Goal: Entertainment & Leisure: Browse casually

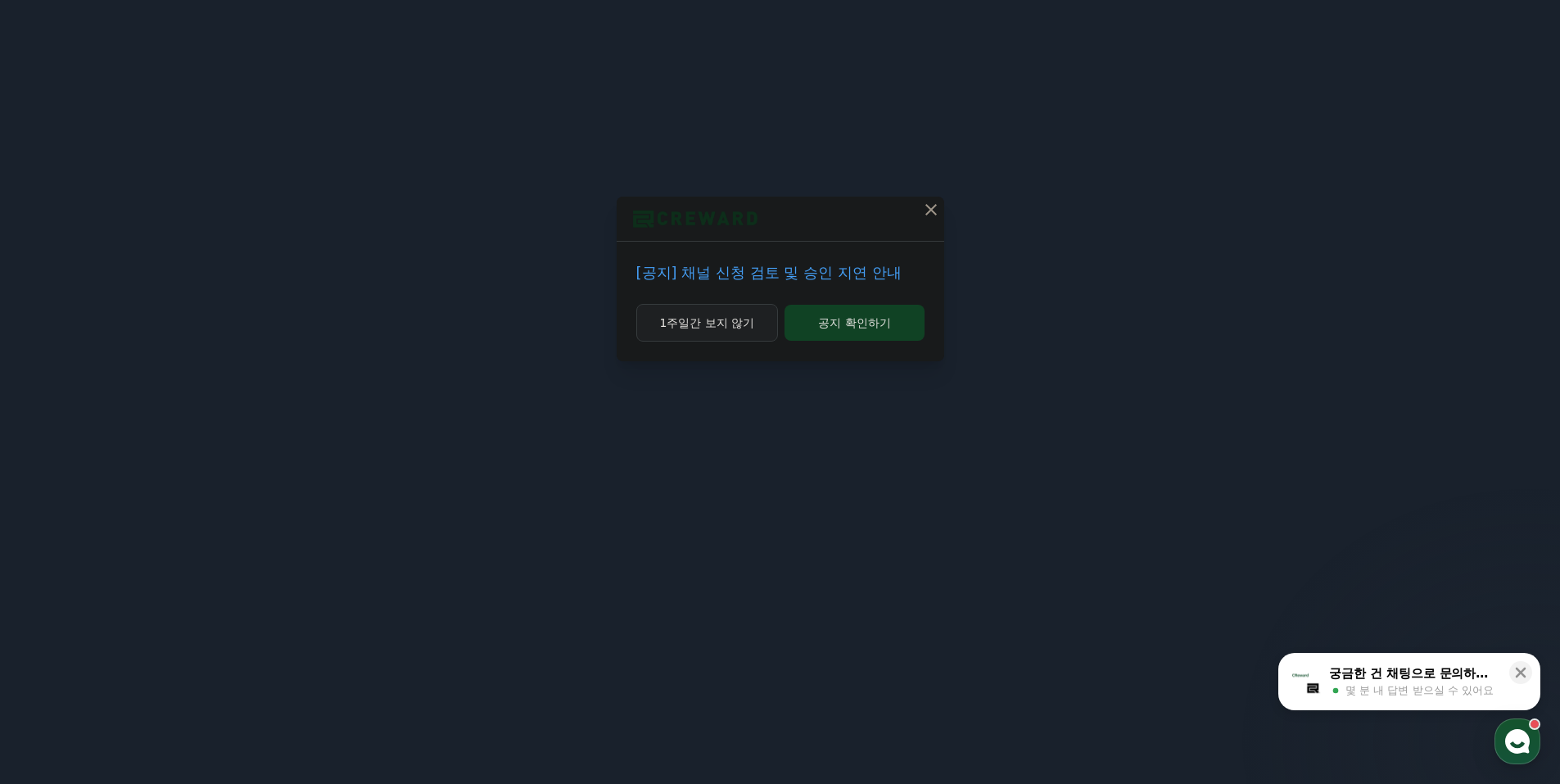
click at [738, 320] on button "1주일간 보지 않기" at bounding box center [707, 322] width 142 height 37
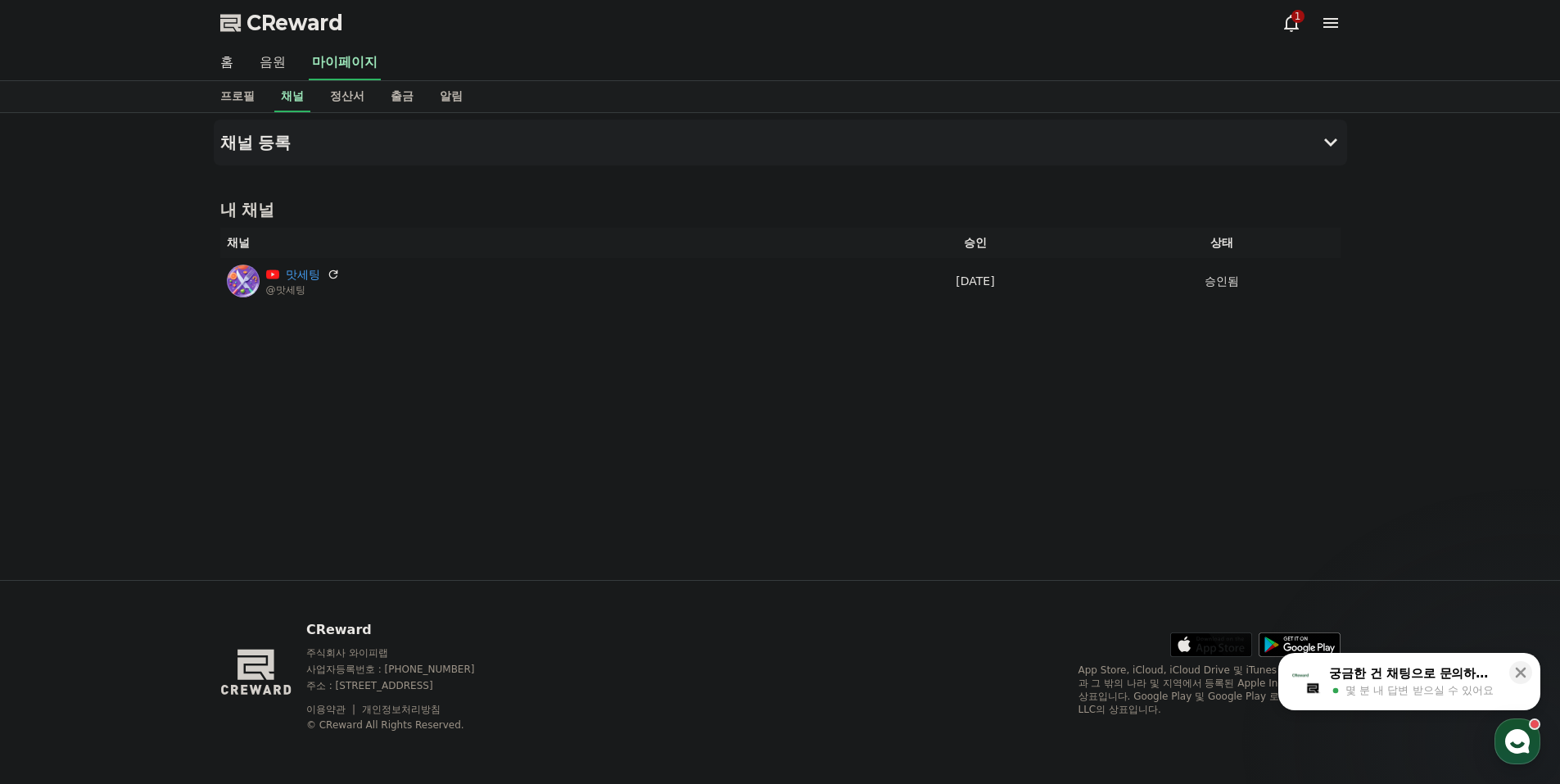
click at [276, 66] on link "음원" at bounding box center [273, 63] width 52 height 35
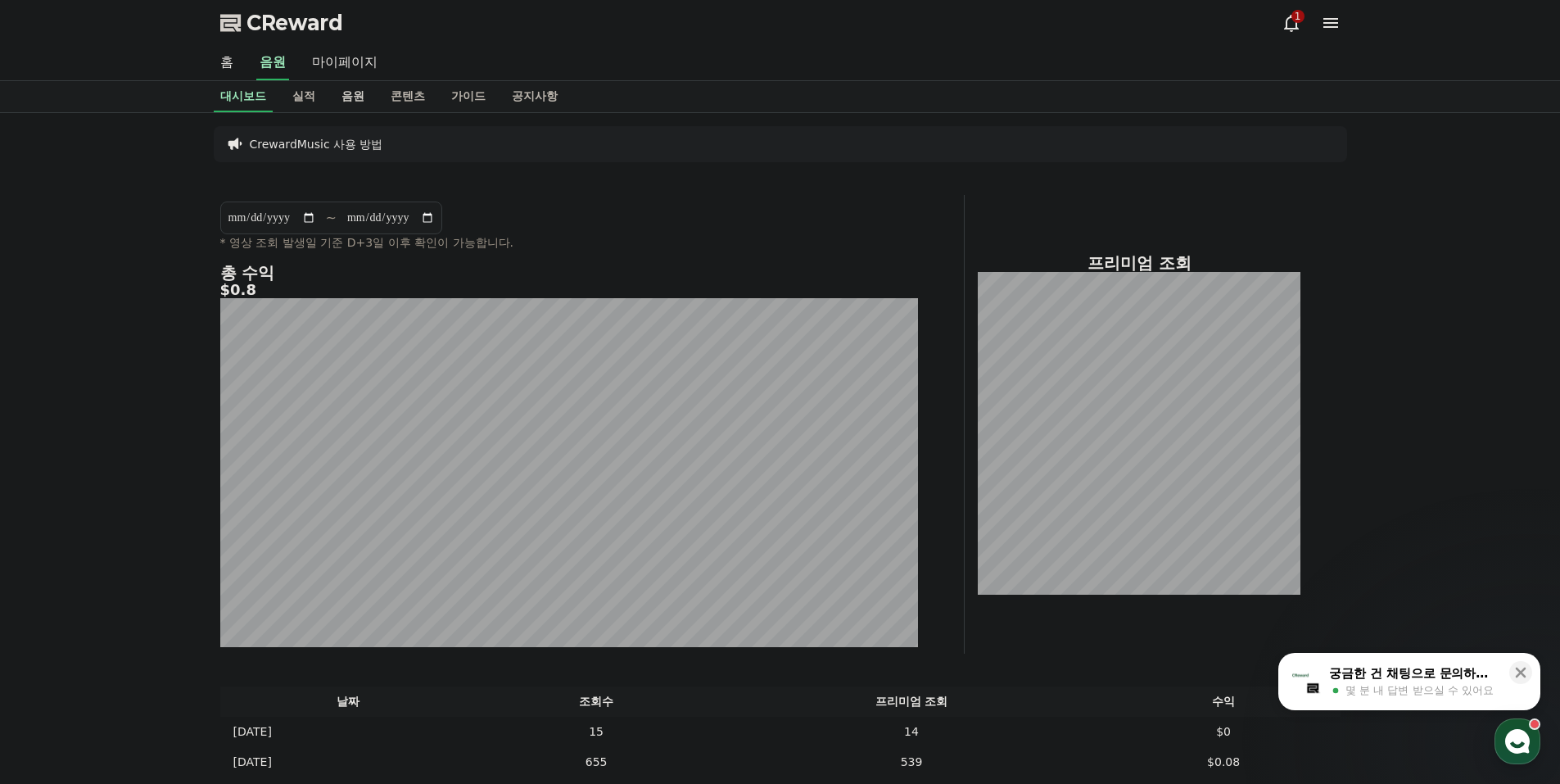
click at [356, 100] on link "음원" at bounding box center [353, 96] width 49 height 31
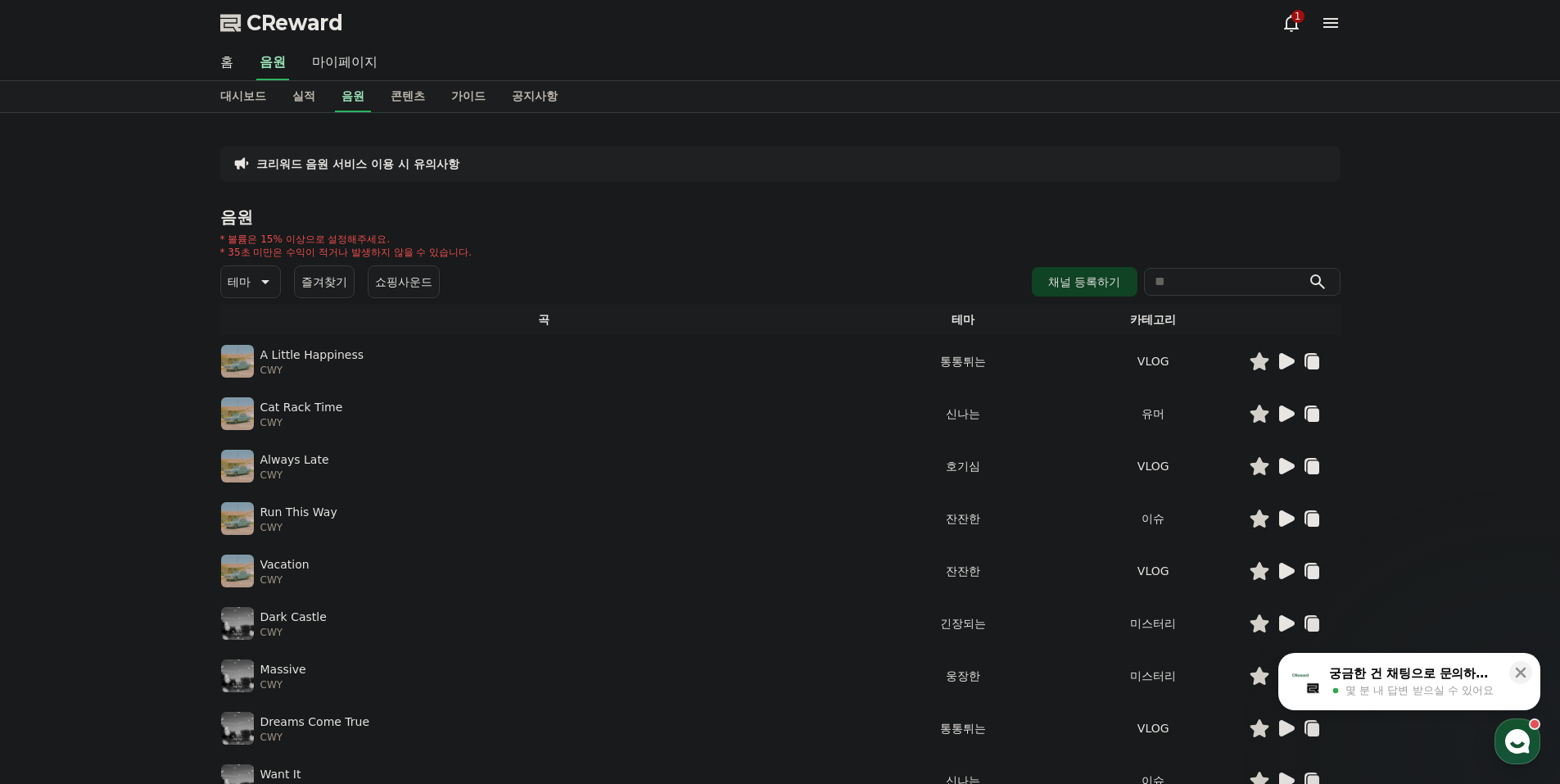
click at [238, 280] on p "테마" at bounding box center [239, 281] width 22 height 22
click at [245, 350] on button "EDM" at bounding box center [243, 345] width 39 height 36
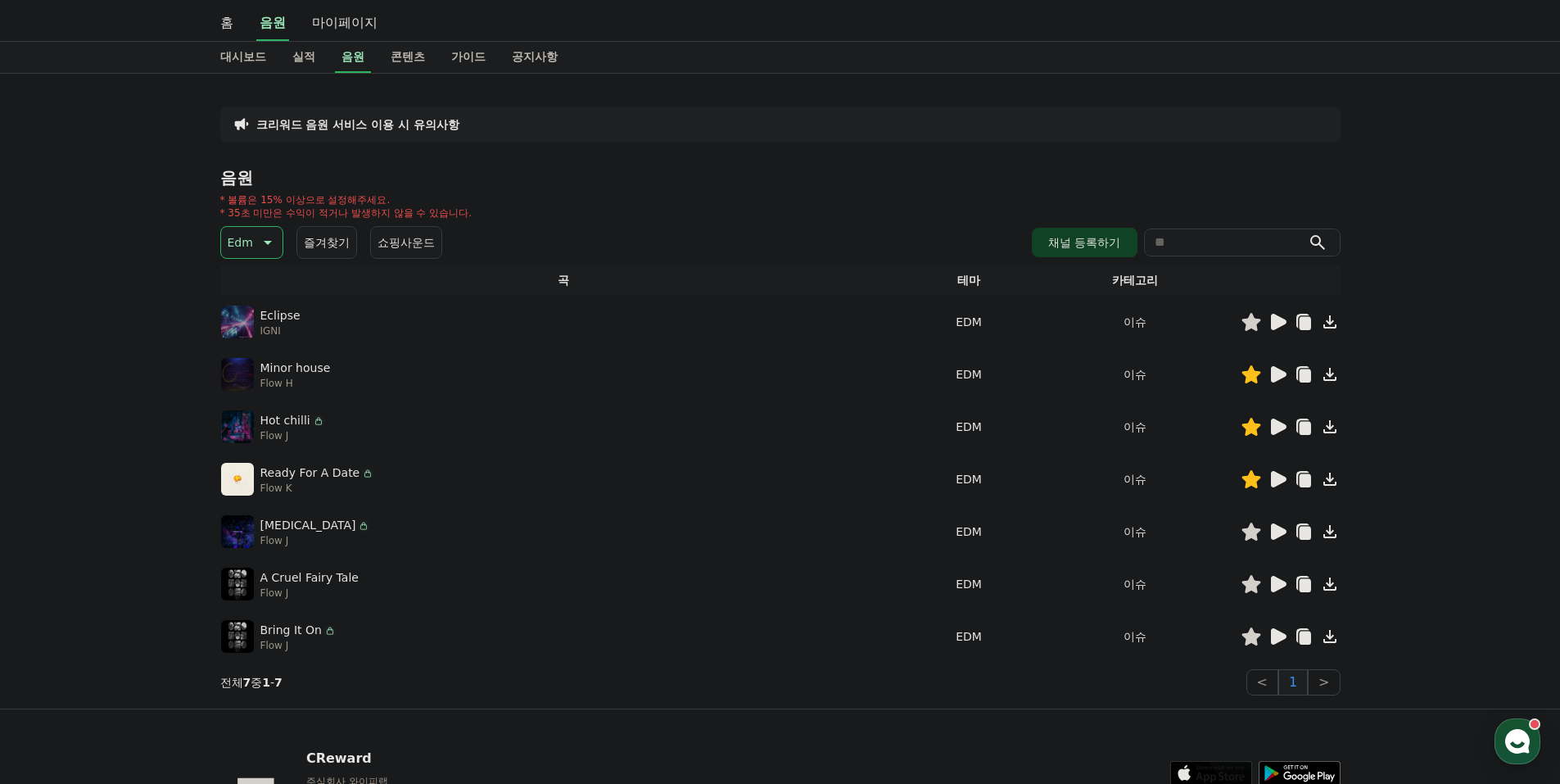
scroll to position [81, 0]
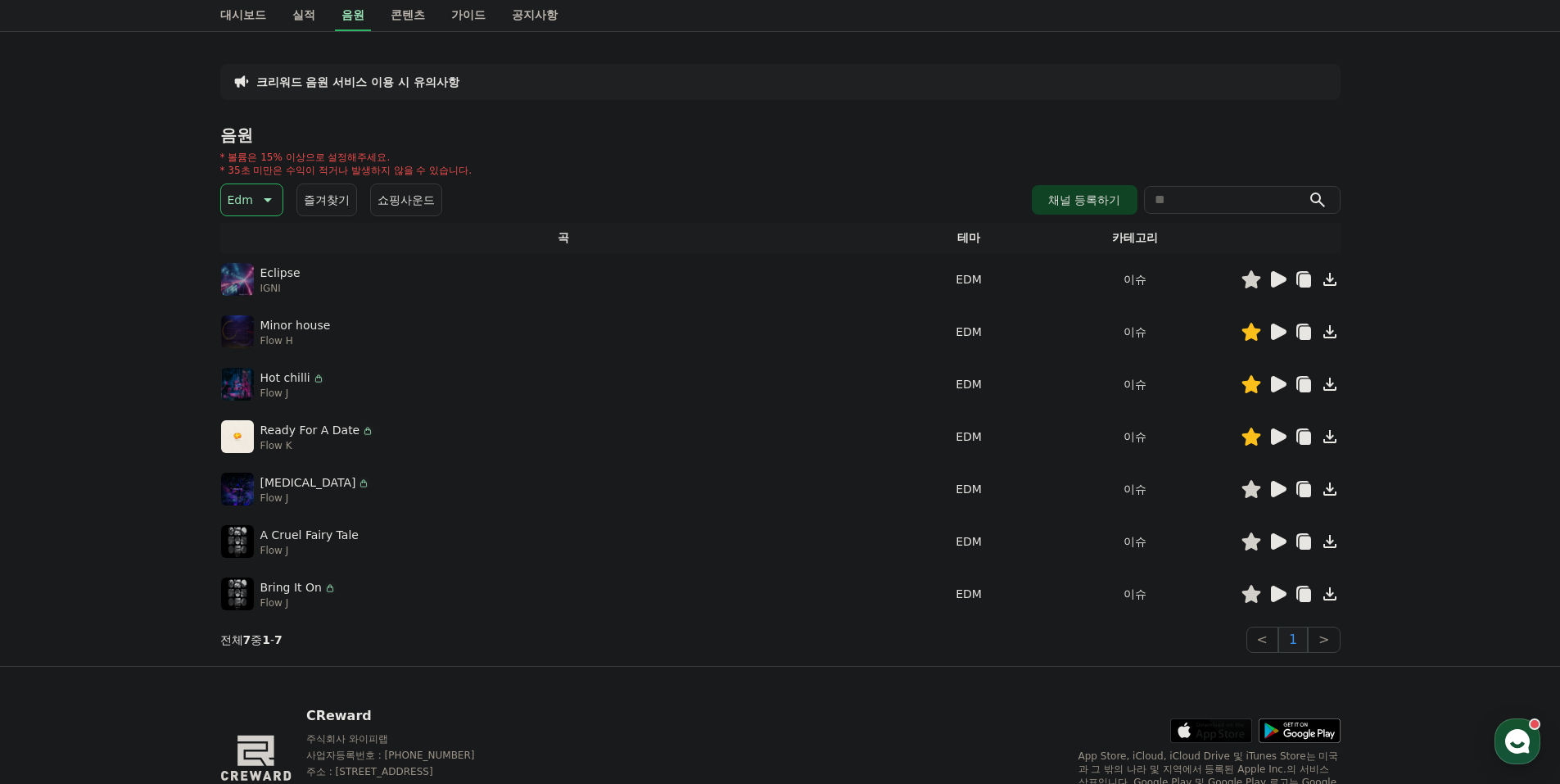
click at [1281, 281] on icon at bounding box center [1279, 278] width 16 height 16
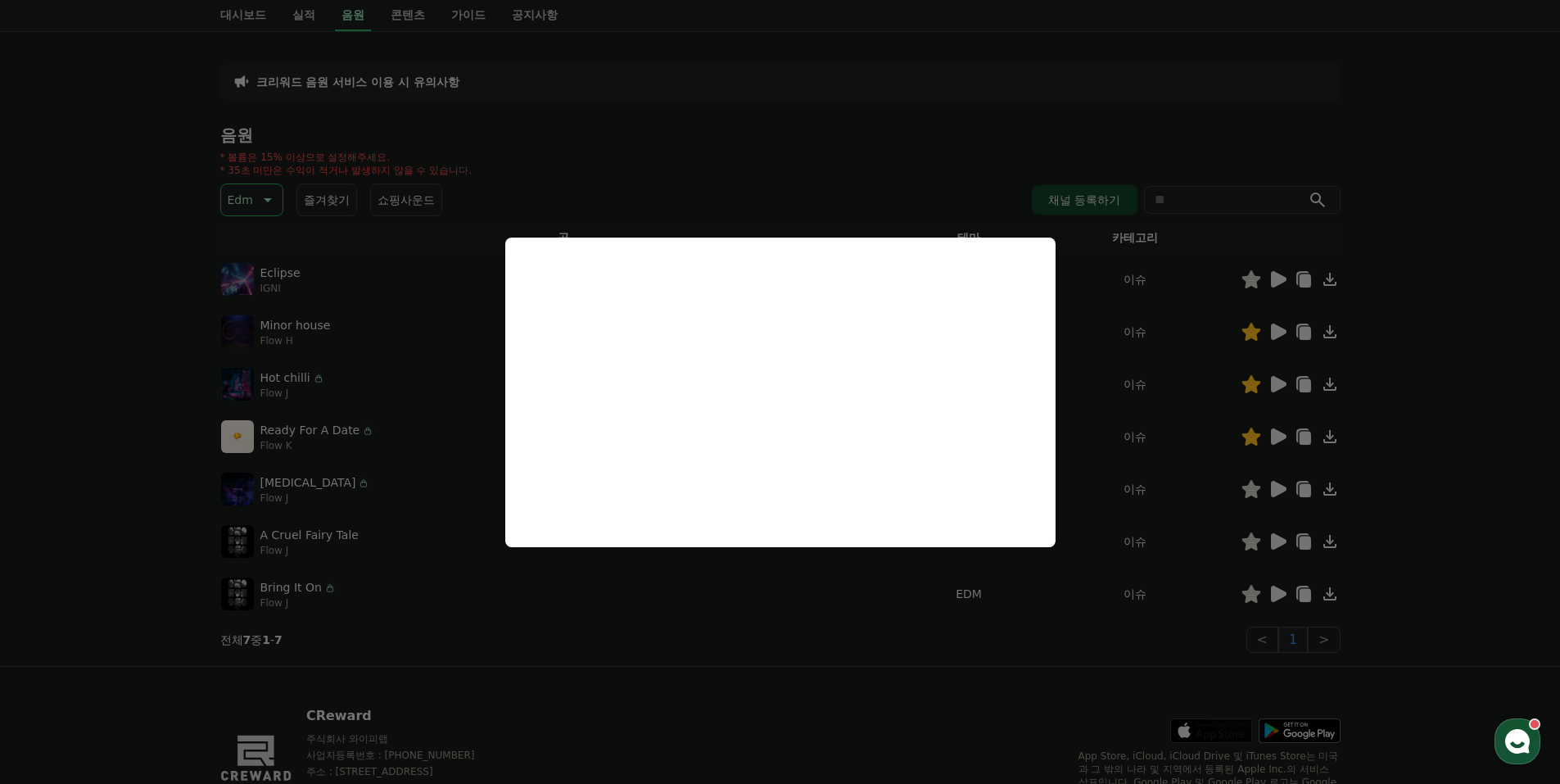
click at [1280, 486] on button "close modal" at bounding box center [780, 392] width 1560 height 784
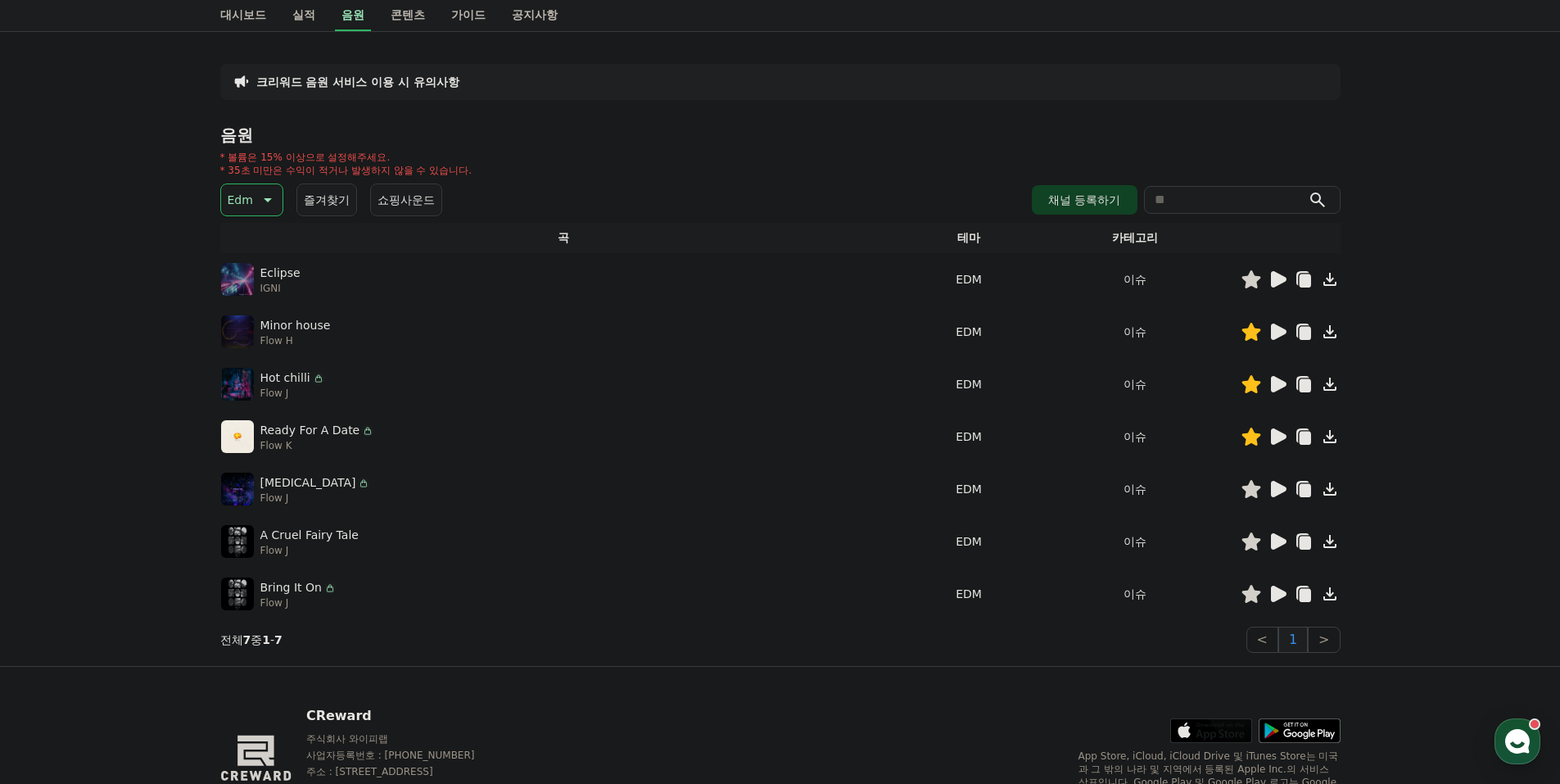
click at [1275, 485] on icon at bounding box center [1279, 488] width 16 height 16
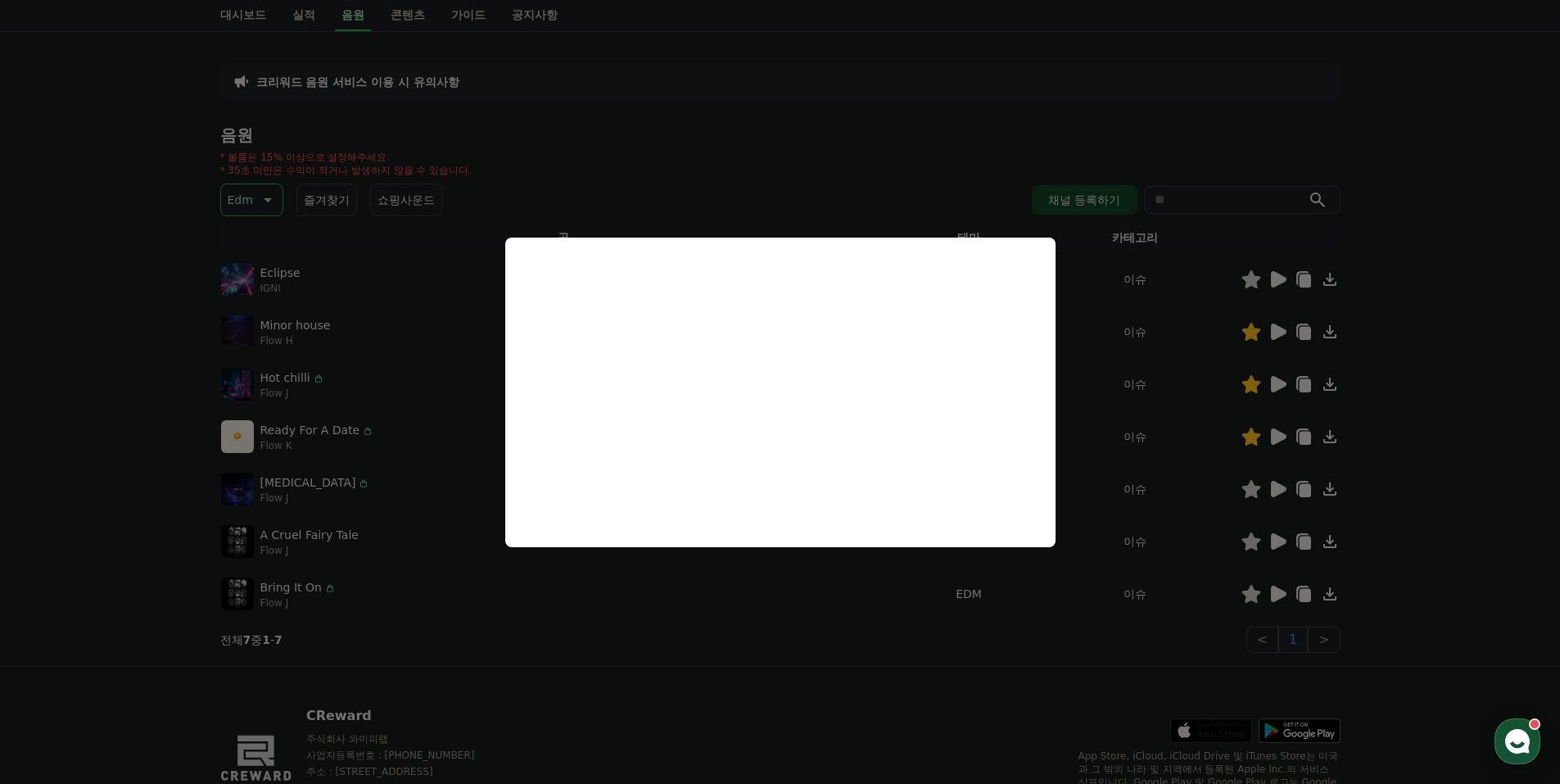
click at [394, 119] on button "close modal" at bounding box center [780, 392] width 1560 height 784
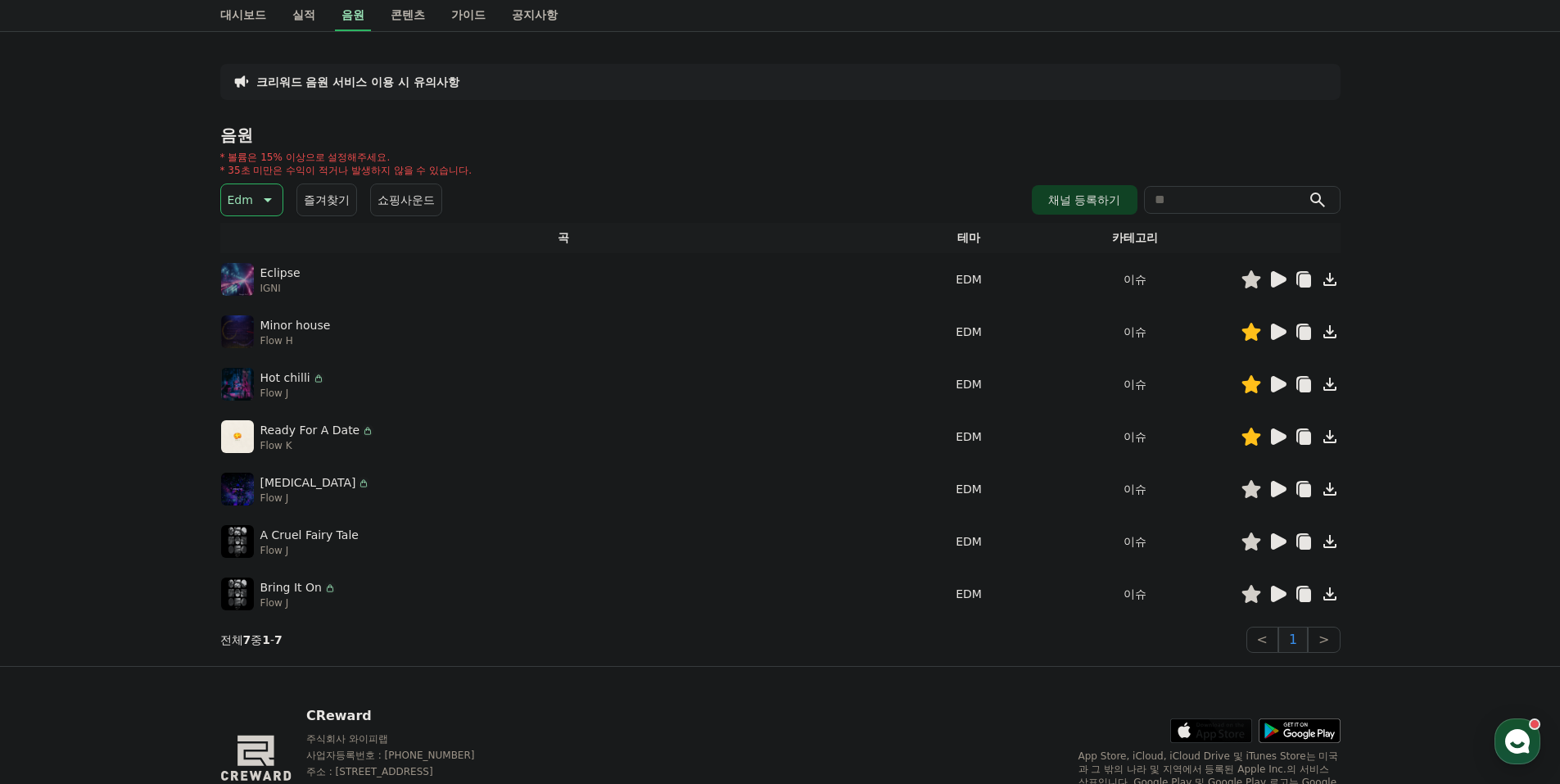
click at [262, 192] on icon at bounding box center [266, 200] width 20 height 20
click at [254, 333] on button "신나는" at bounding box center [246, 334] width 48 height 36
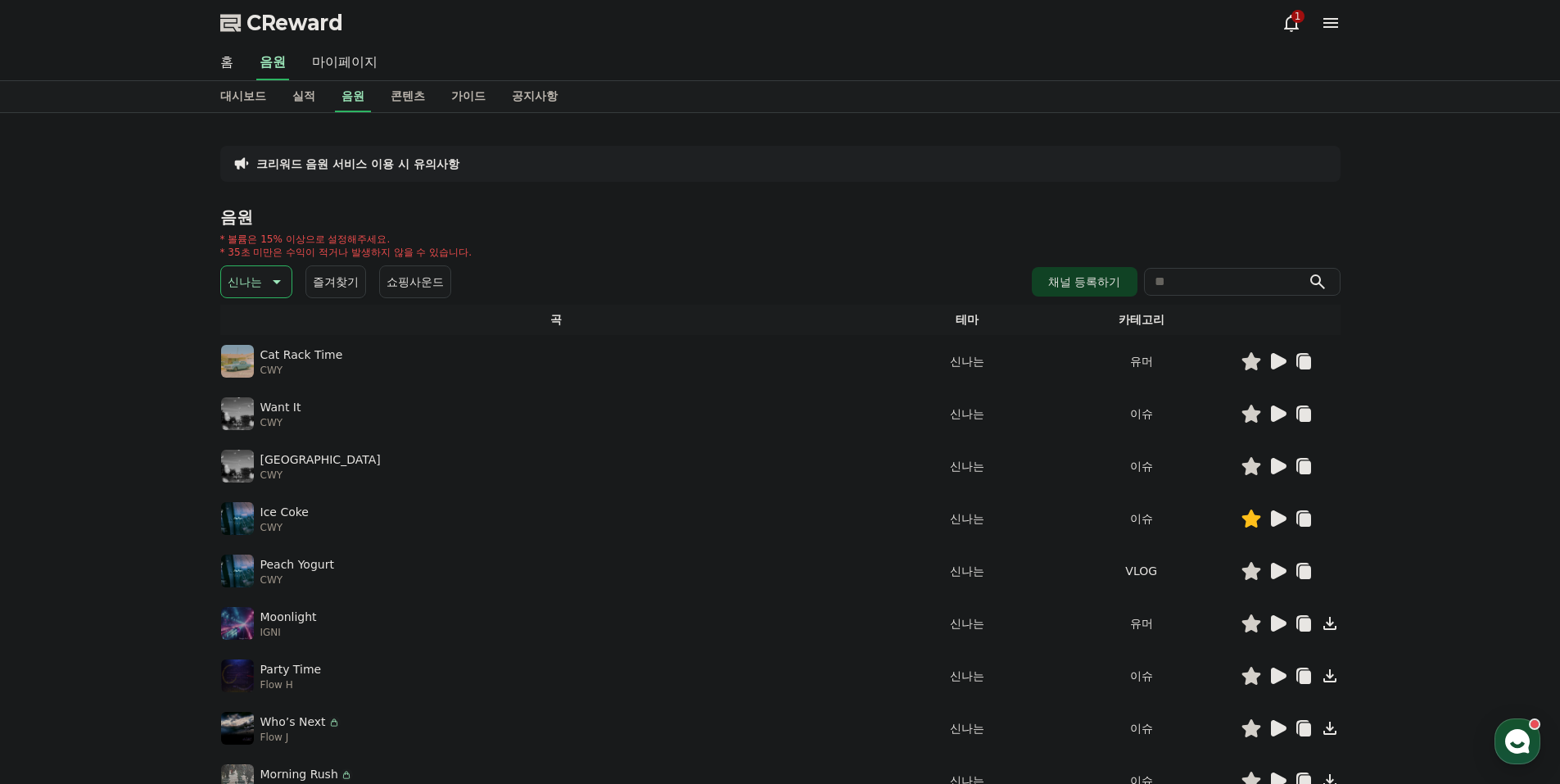
click at [1273, 356] on icon at bounding box center [1279, 361] width 16 height 16
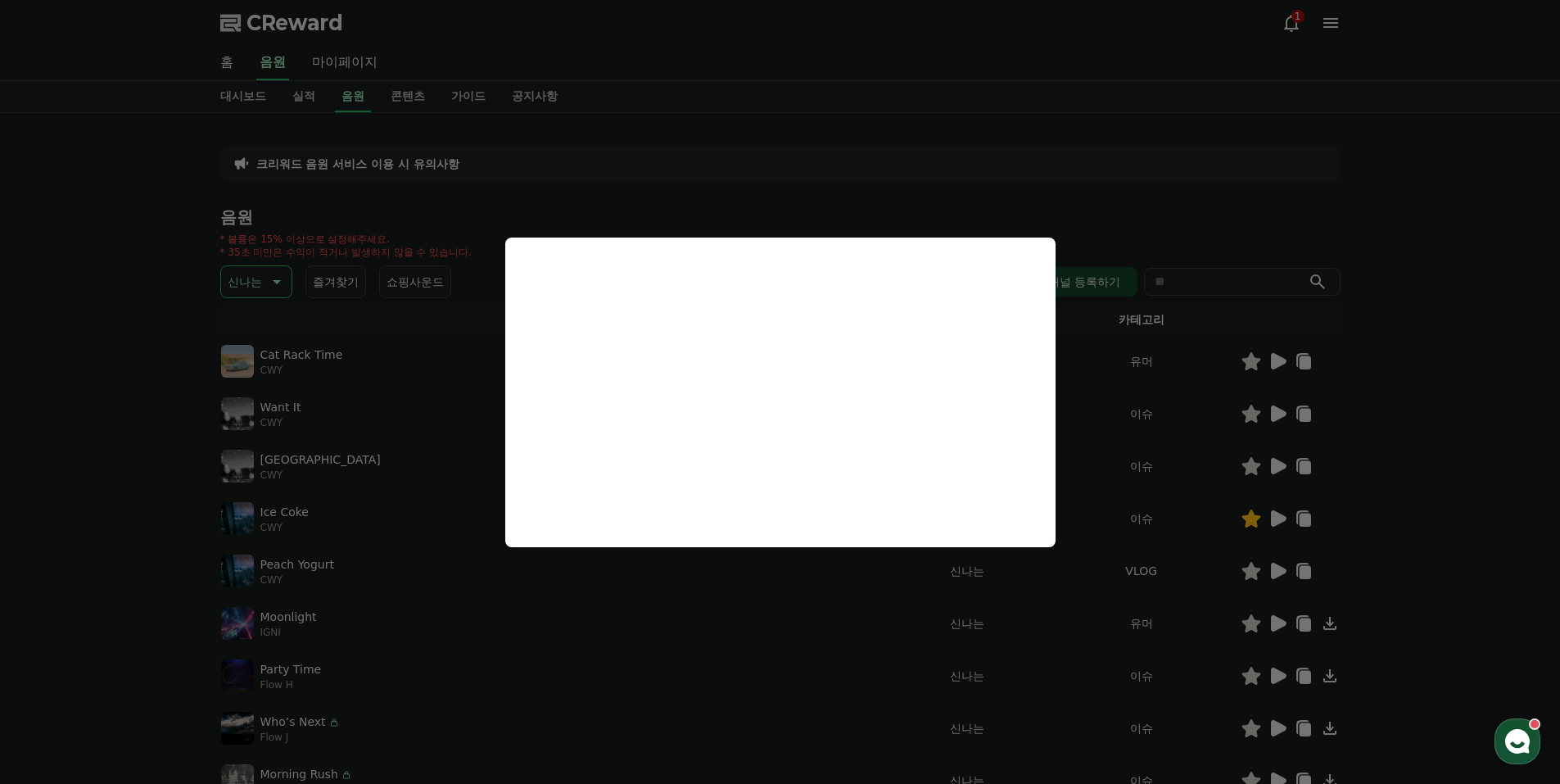
click at [1274, 400] on button "close modal" at bounding box center [780, 392] width 1560 height 784
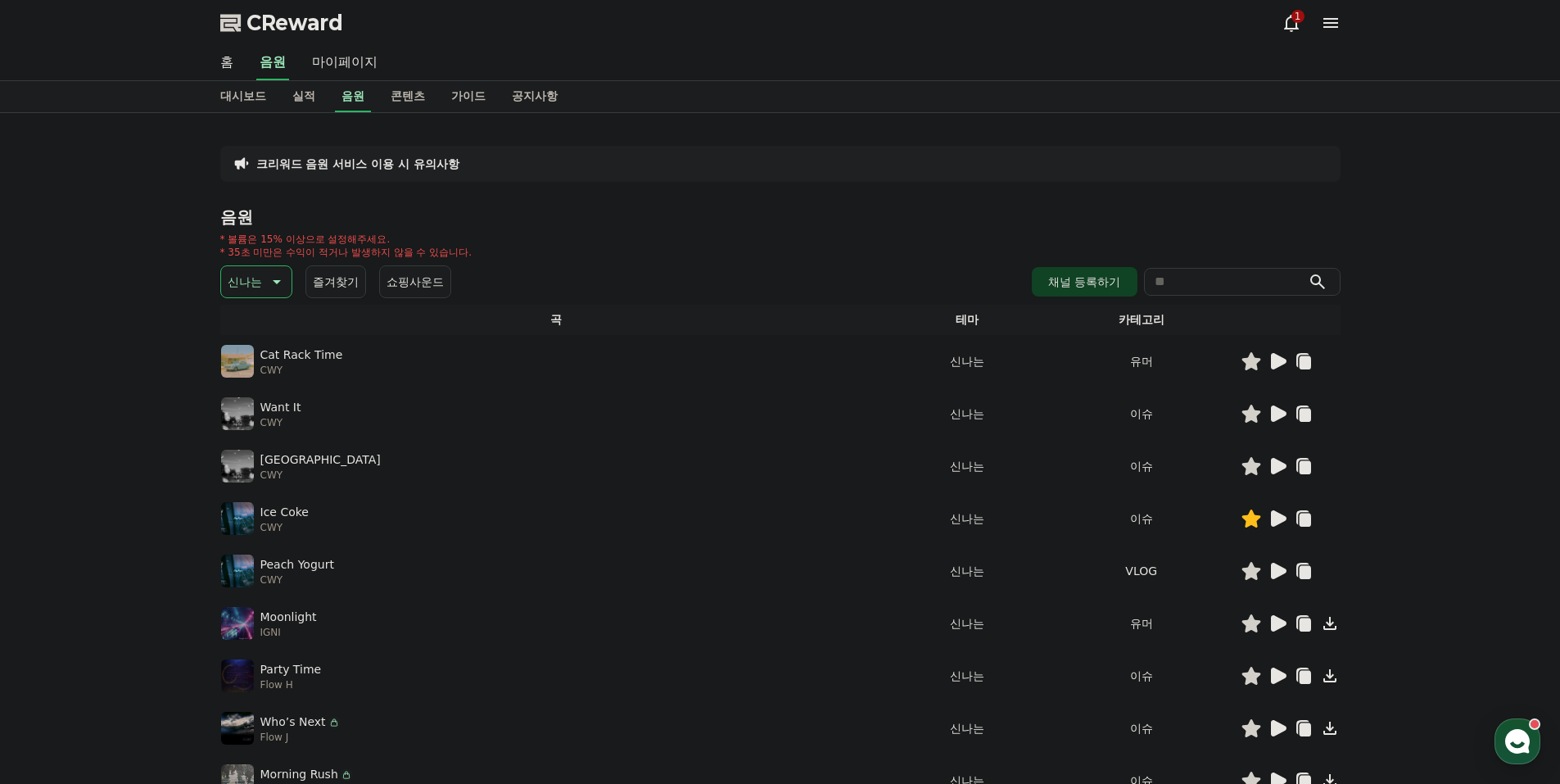
click at [1281, 412] on icon at bounding box center [1279, 413] width 16 height 16
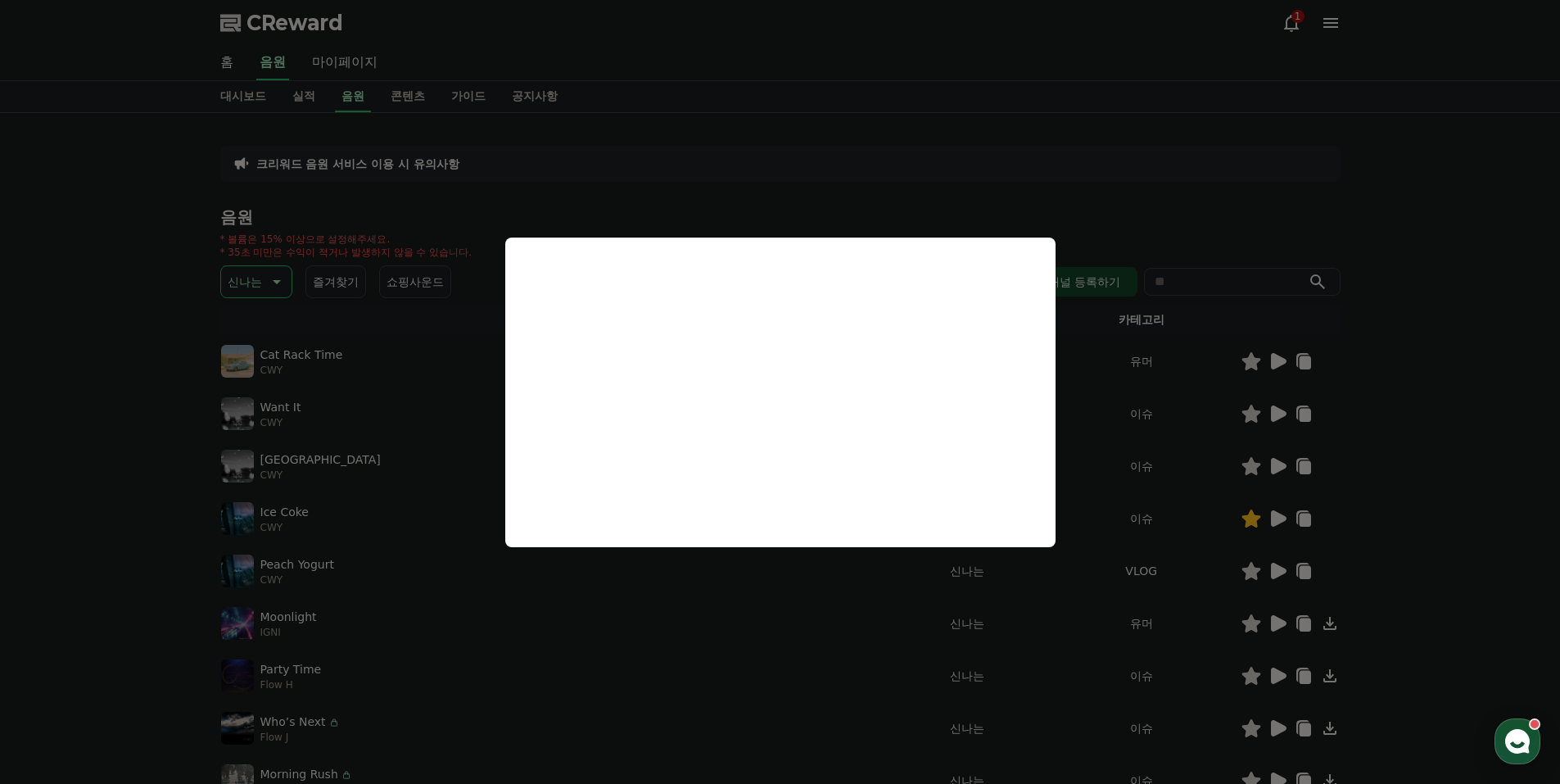
click at [1276, 459] on button "close modal" at bounding box center [780, 392] width 1560 height 784
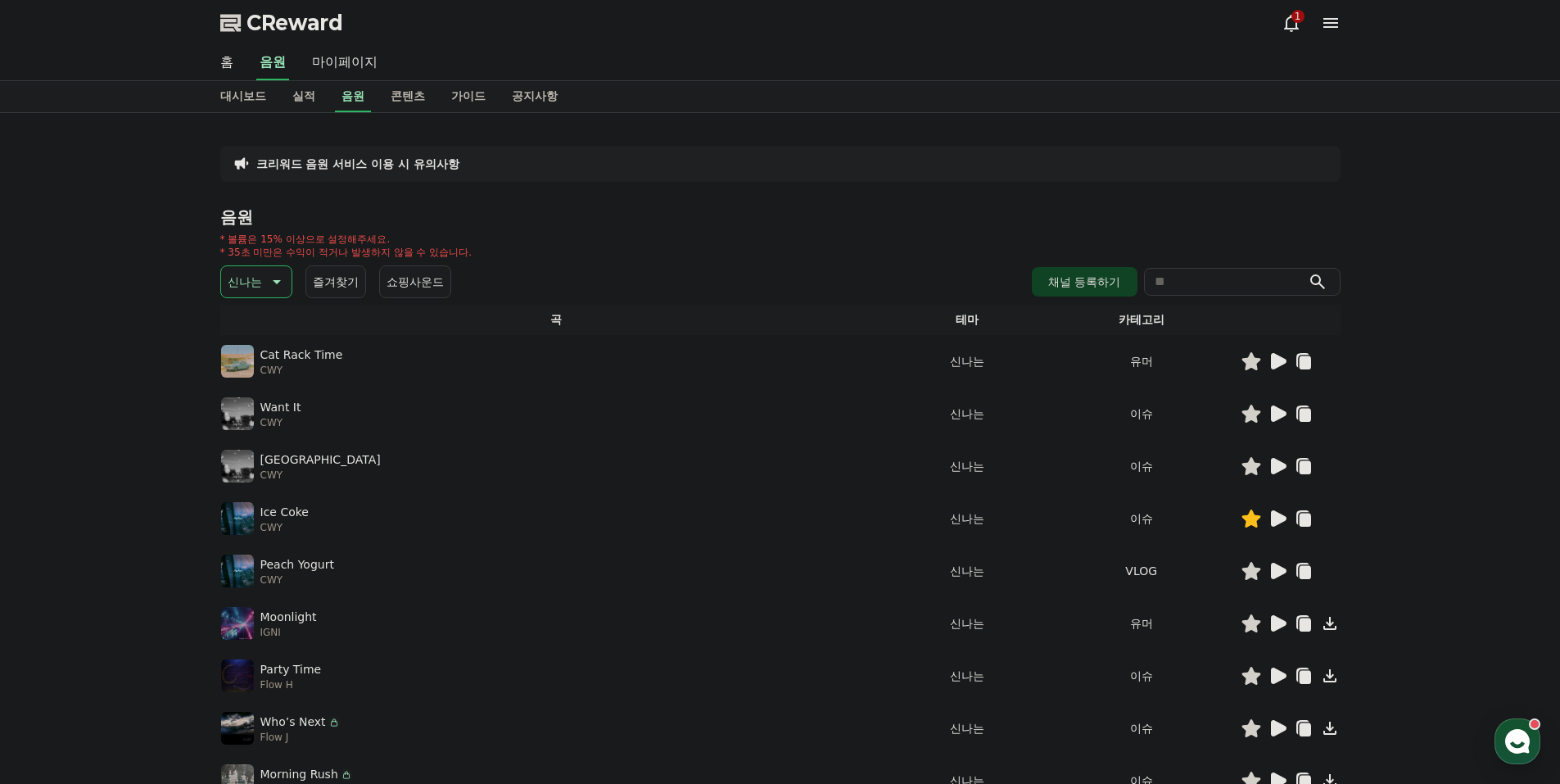
click at [1268, 462] on icon at bounding box center [1277, 466] width 20 height 20
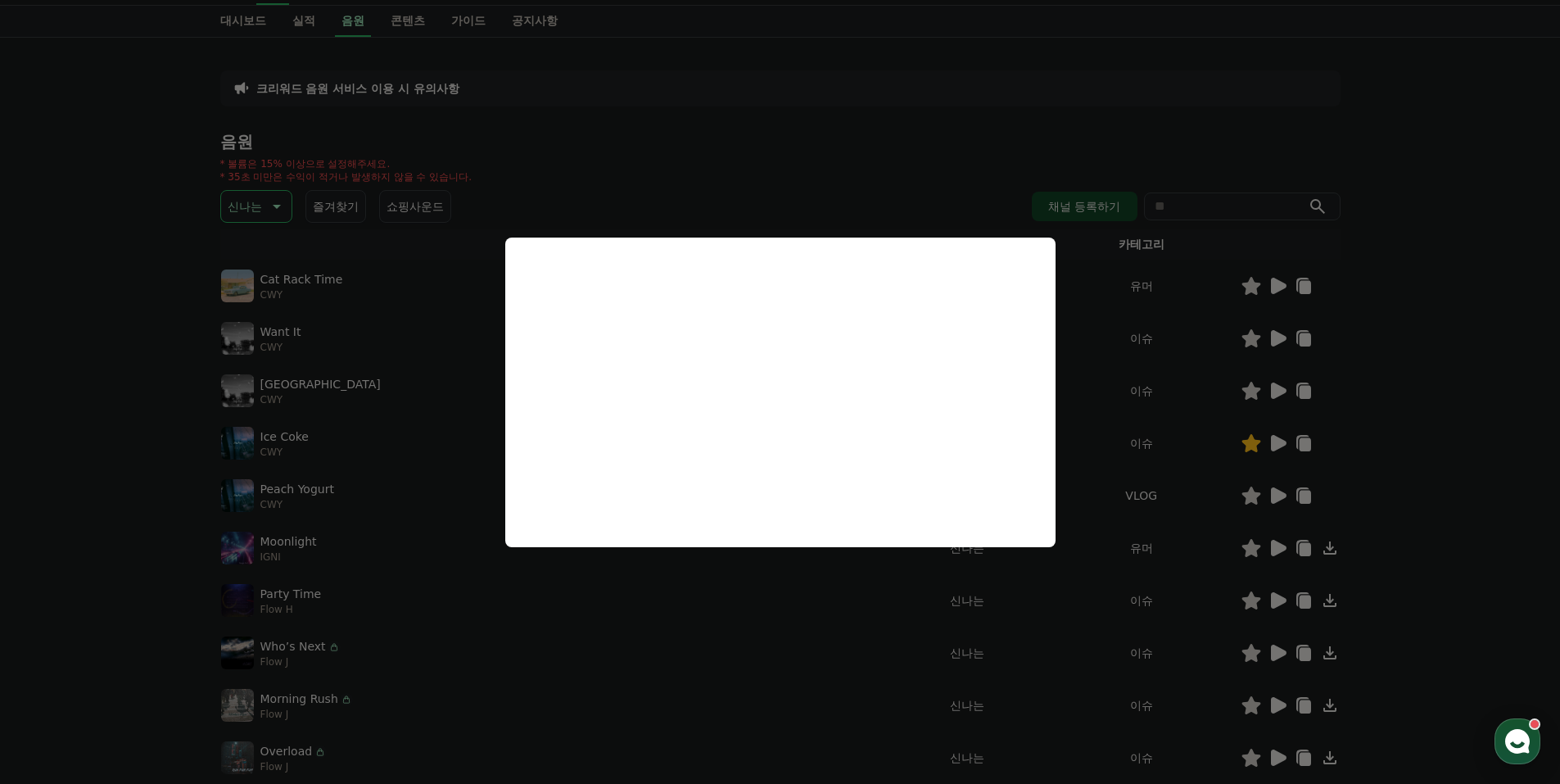
scroll to position [81, 0]
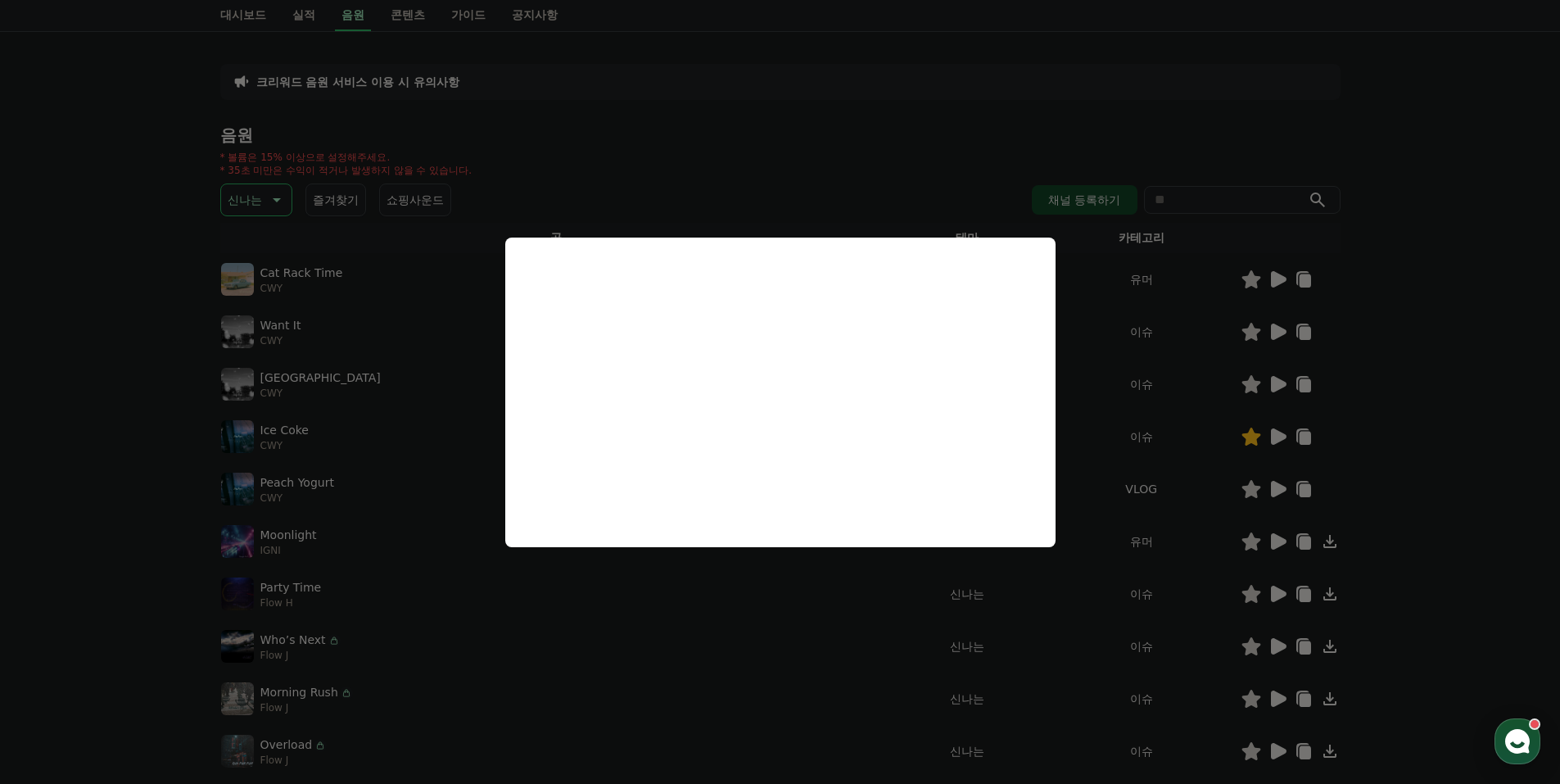
click at [1279, 490] on button "close modal" at bounding box center [780, 392] width 1560 height 784
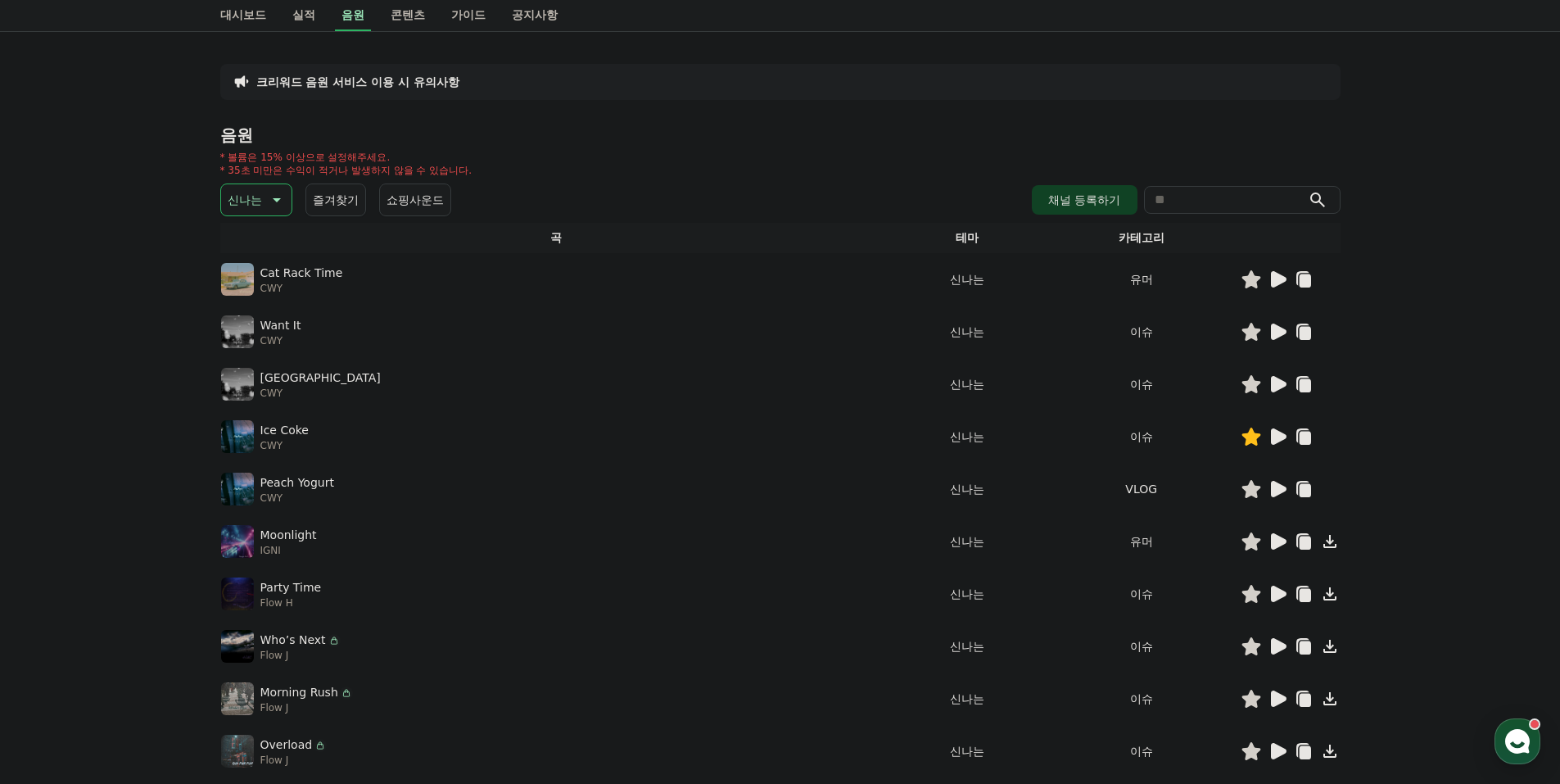
click at [1280, 489] on icon at bounding box center [1279, 488] width 16 height 16
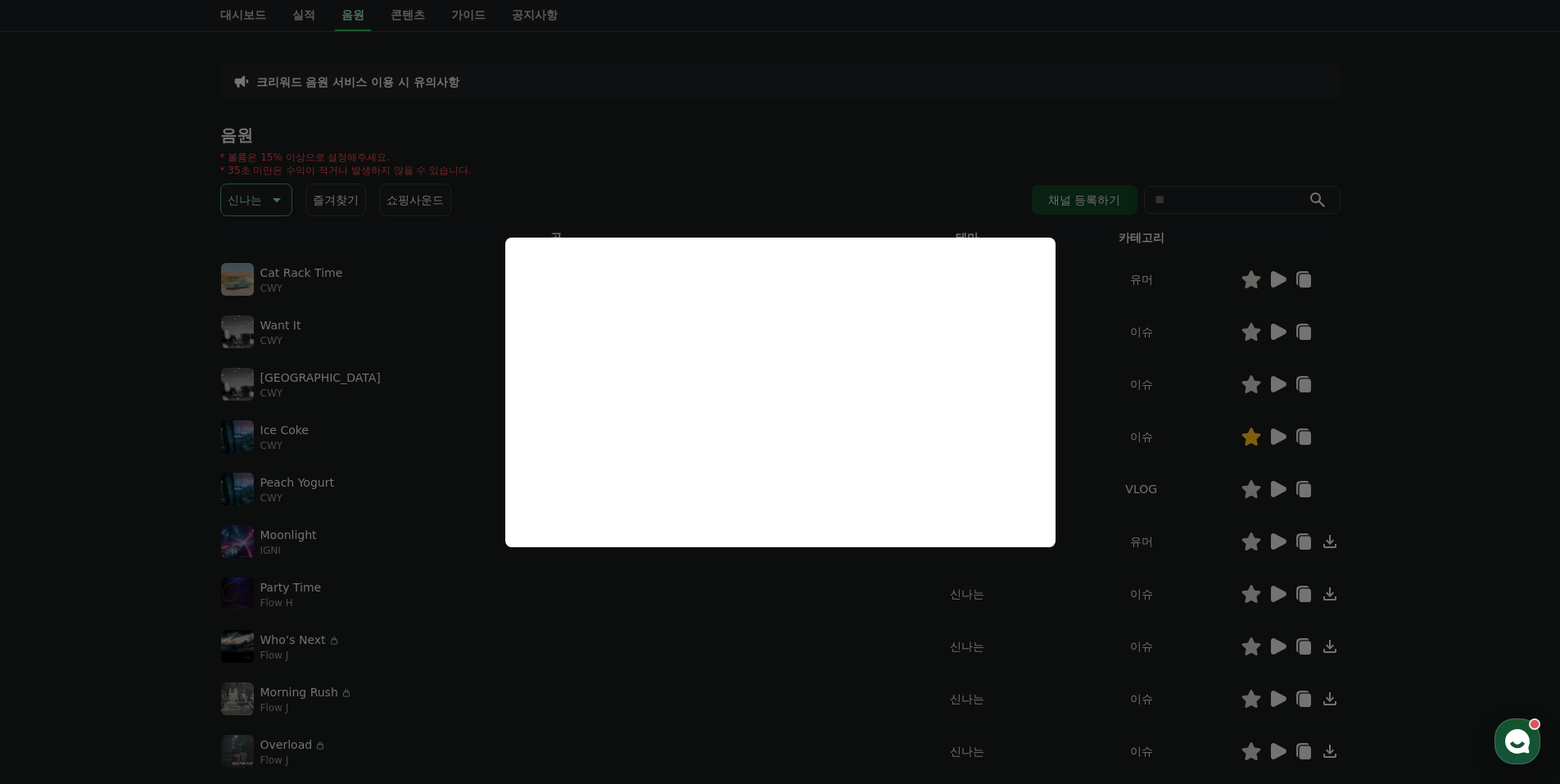
click at [1271, 543] on button "close modal" at bounding box center [780, 392] width 1560 height 784
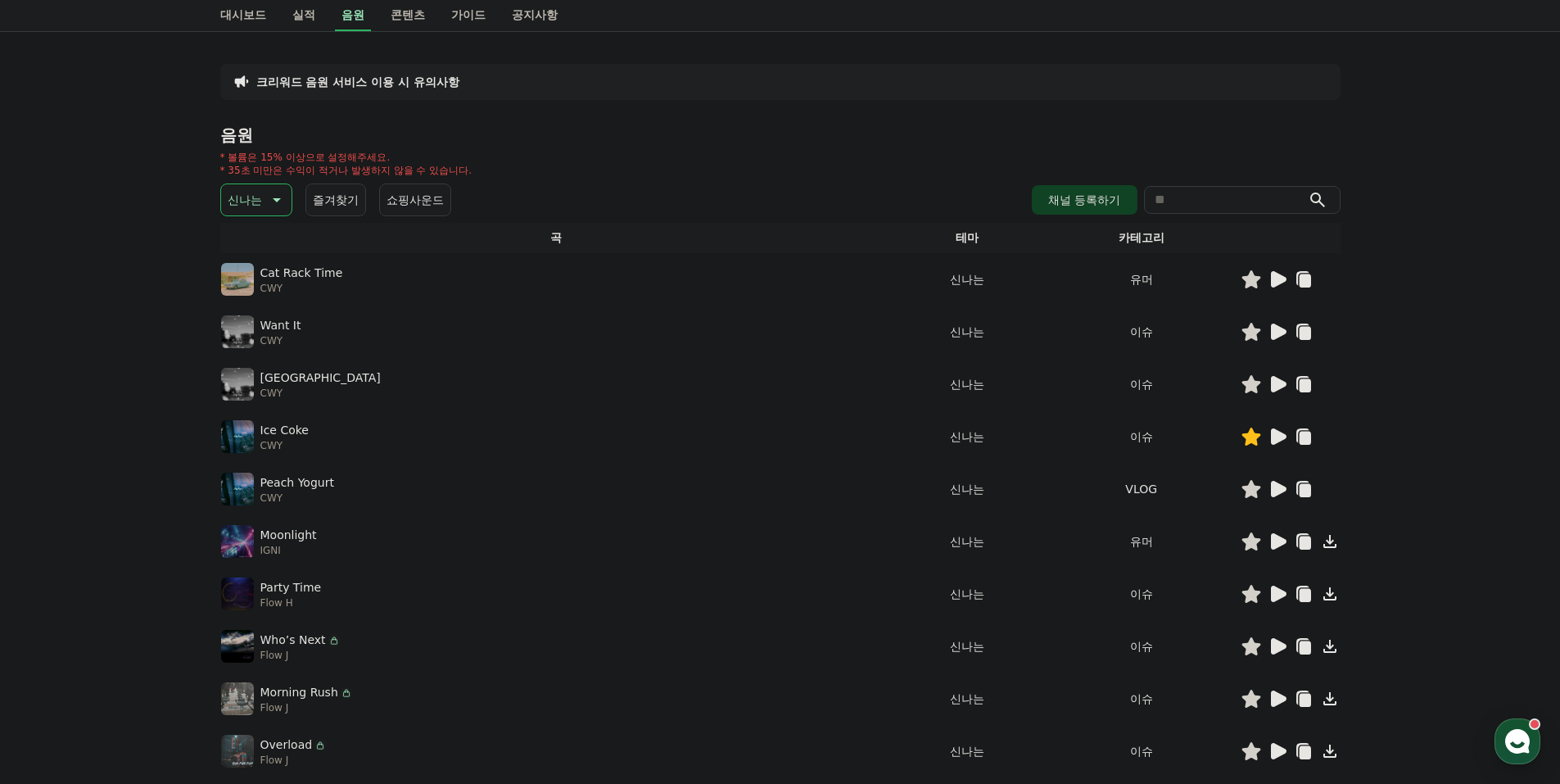
click at [1280, 540] on icon at bounding box center [1279, 540] width 16 height 16
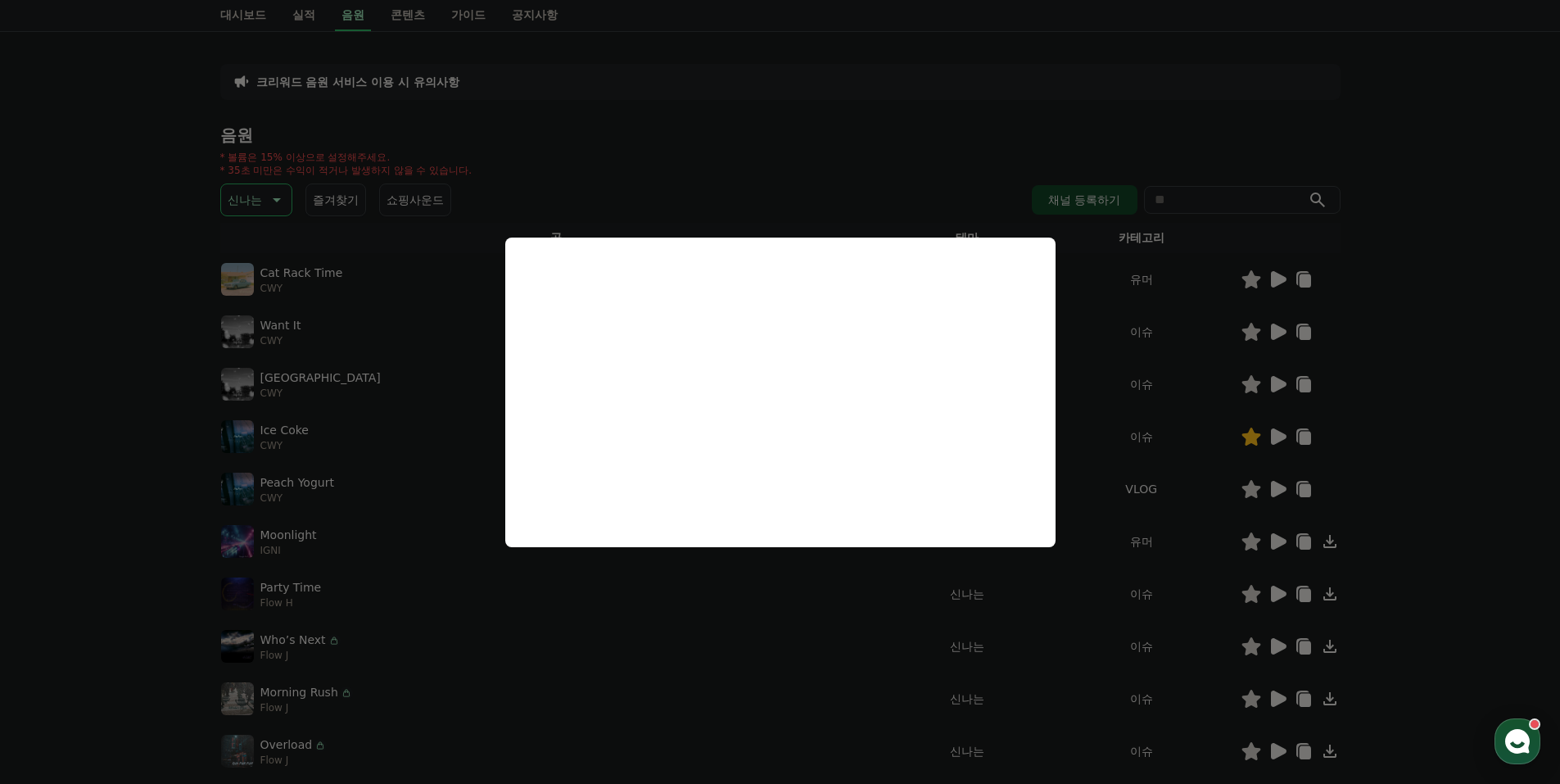
click at [1288, 620] on button "close modal" at bounding box center [780, 392] width 1560 height 784
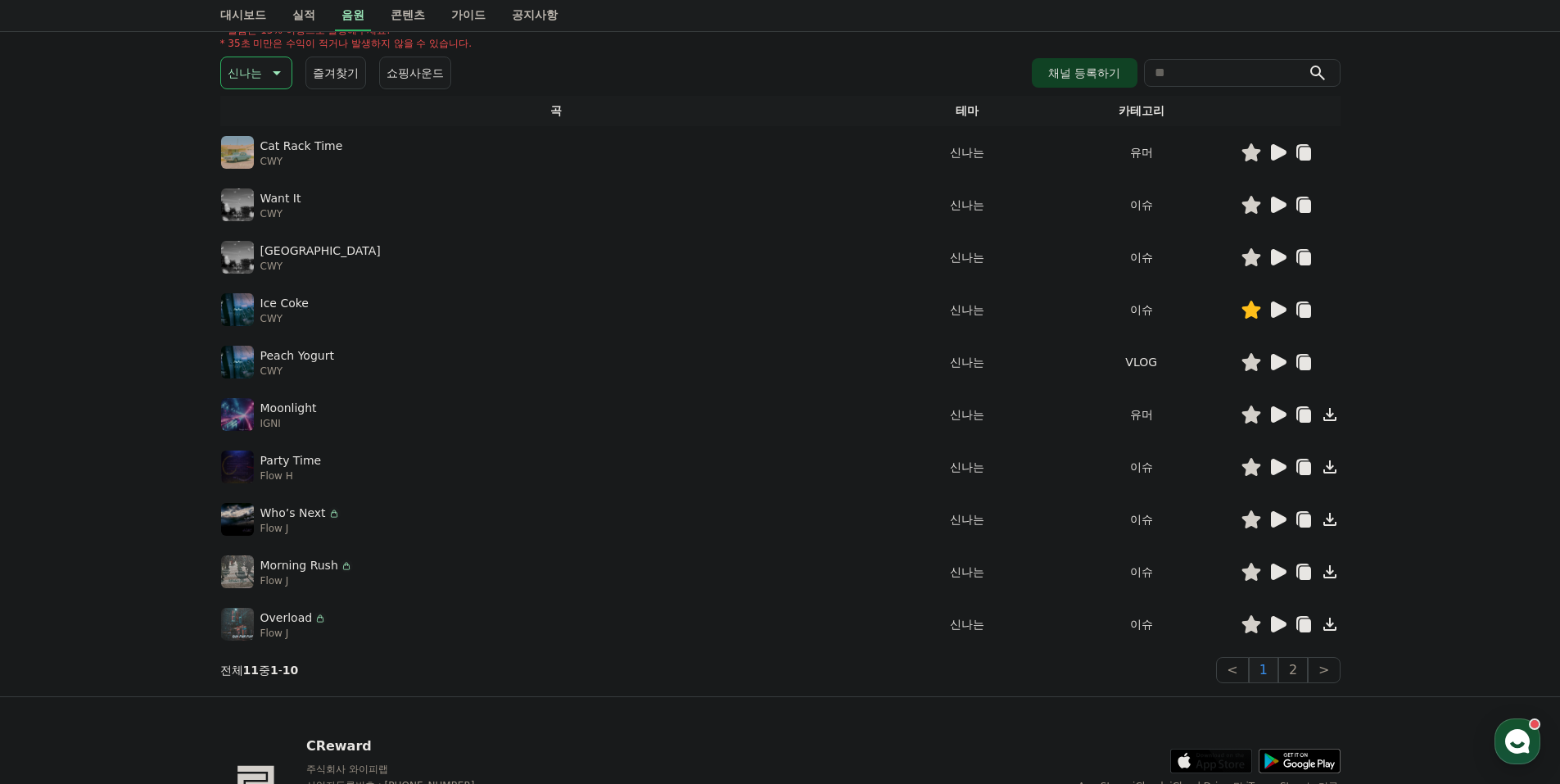
scroll to position [245, 0]
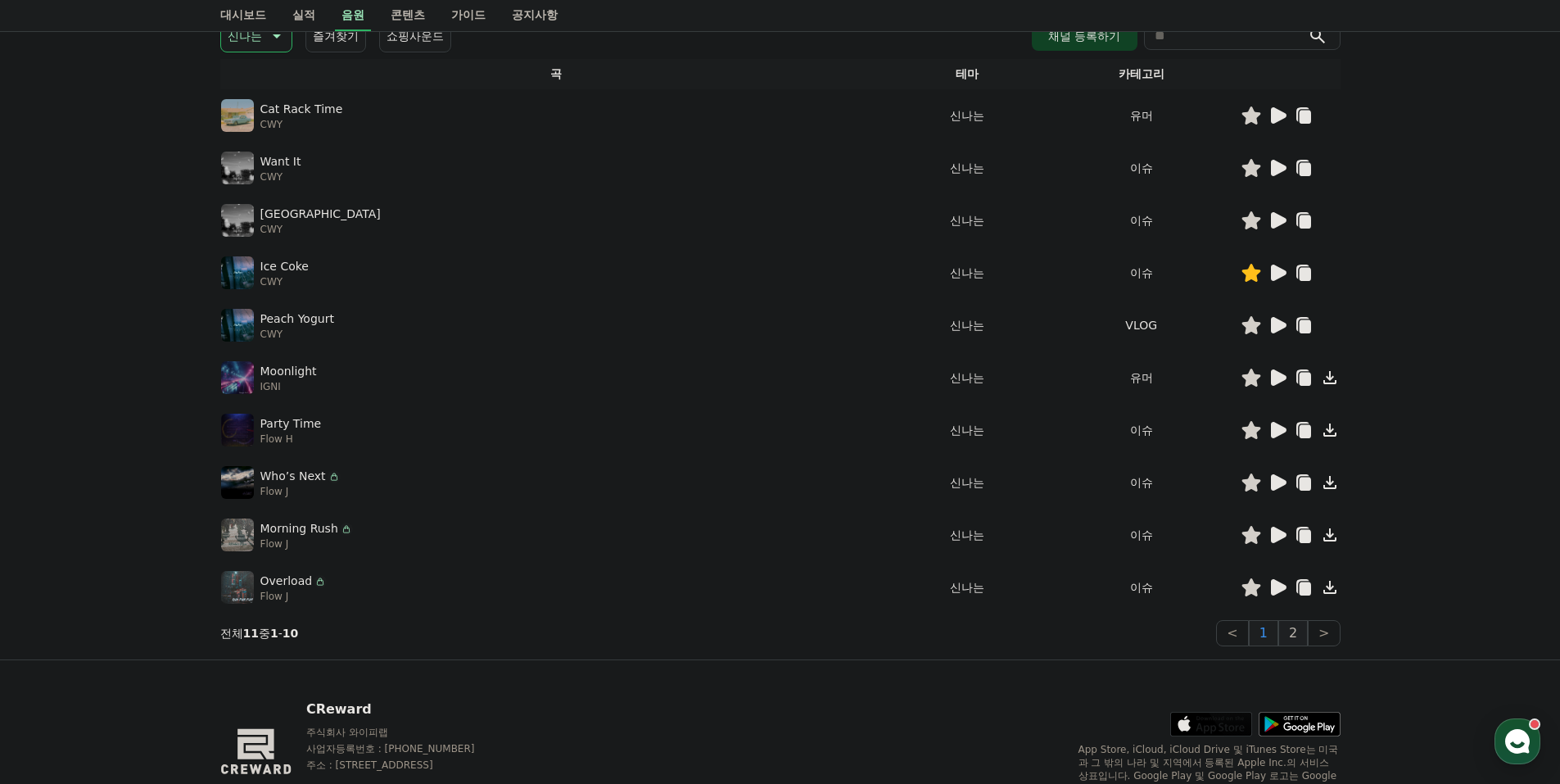
click at [1299, 626] on button "2" at bounding box center [1293, 633] width 29 height 26
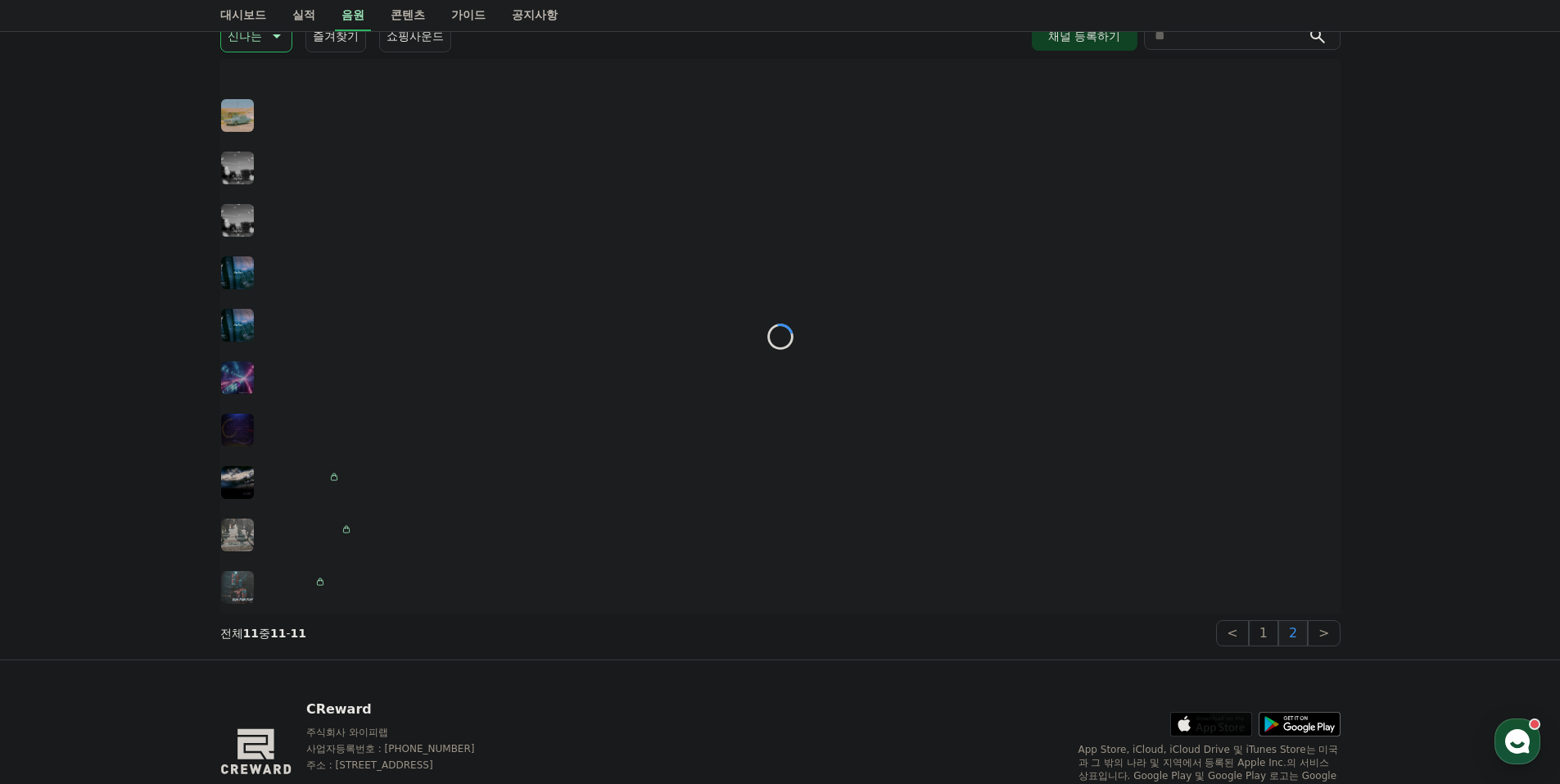
click at [1299, 712] on icon at bounding box center [1300, 724] width 82 height 24
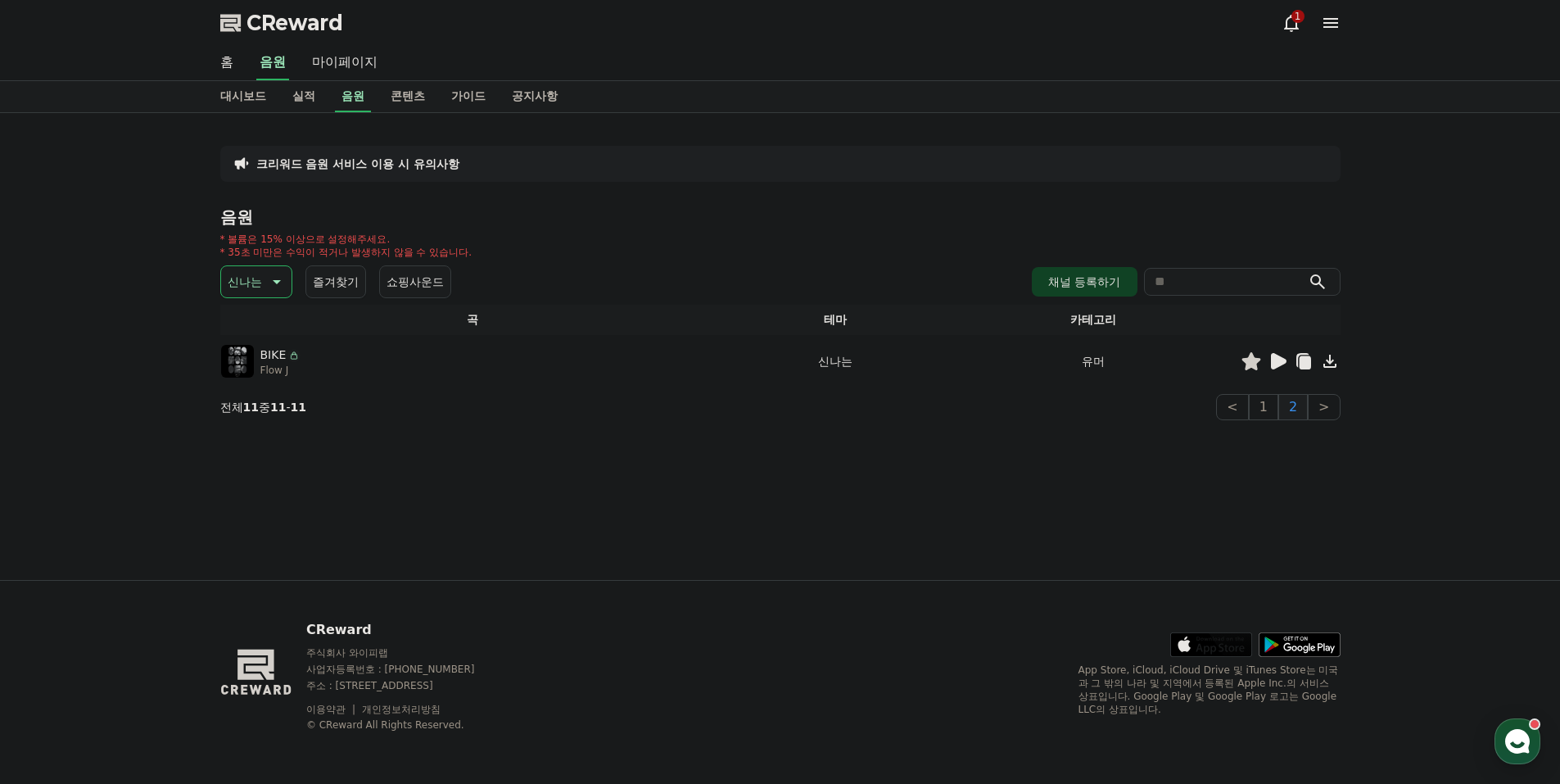
click at [286, 269] on button "신나는" at bounding box center [256, 281] width 72 height 33
click at [263, 377] on button "통통튀는" at bounding box center [252, 374] width 59 height 36
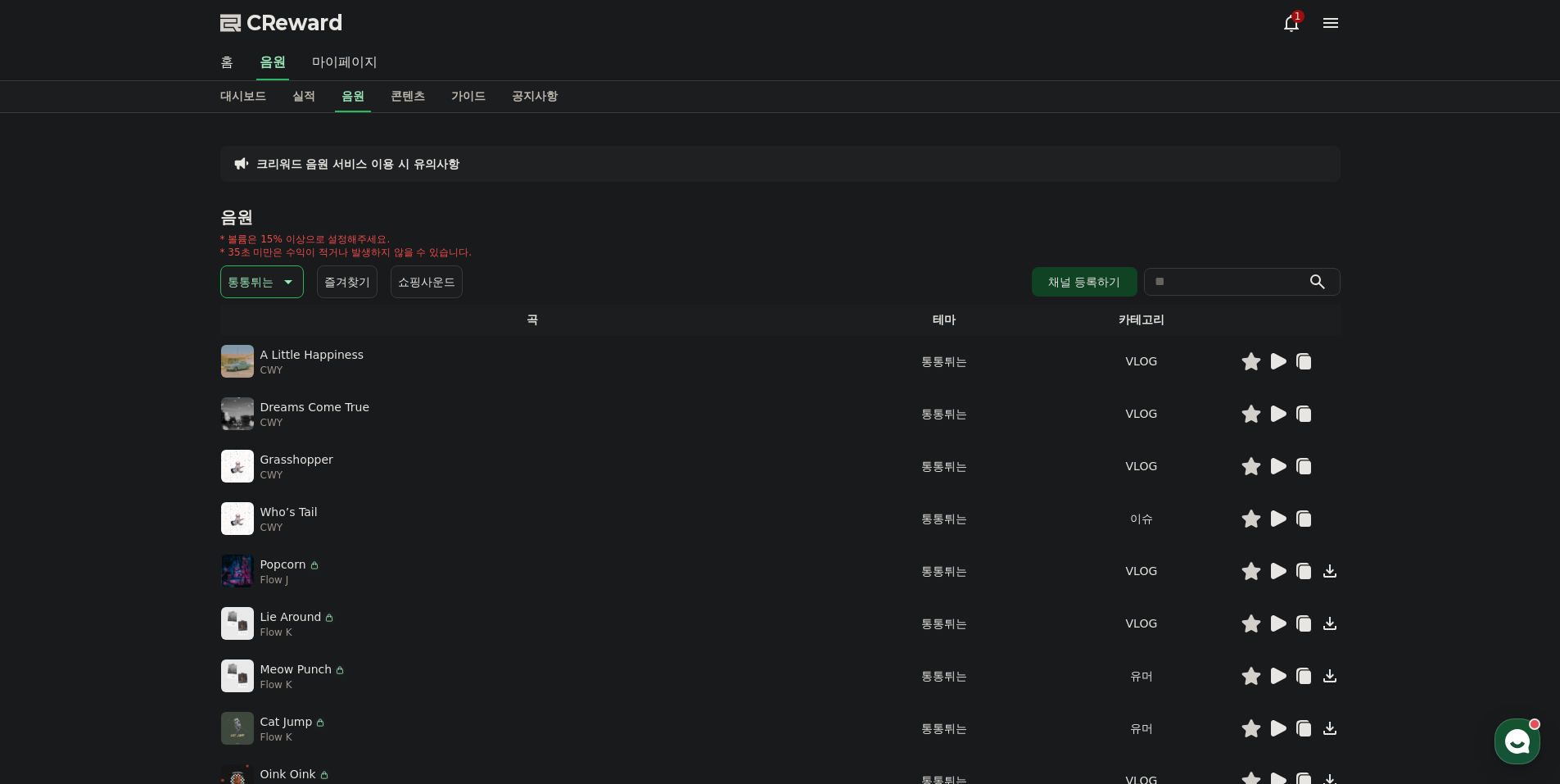
click at [1274, 357] on icon at bounding box center [1279, 361] width 16 height 16
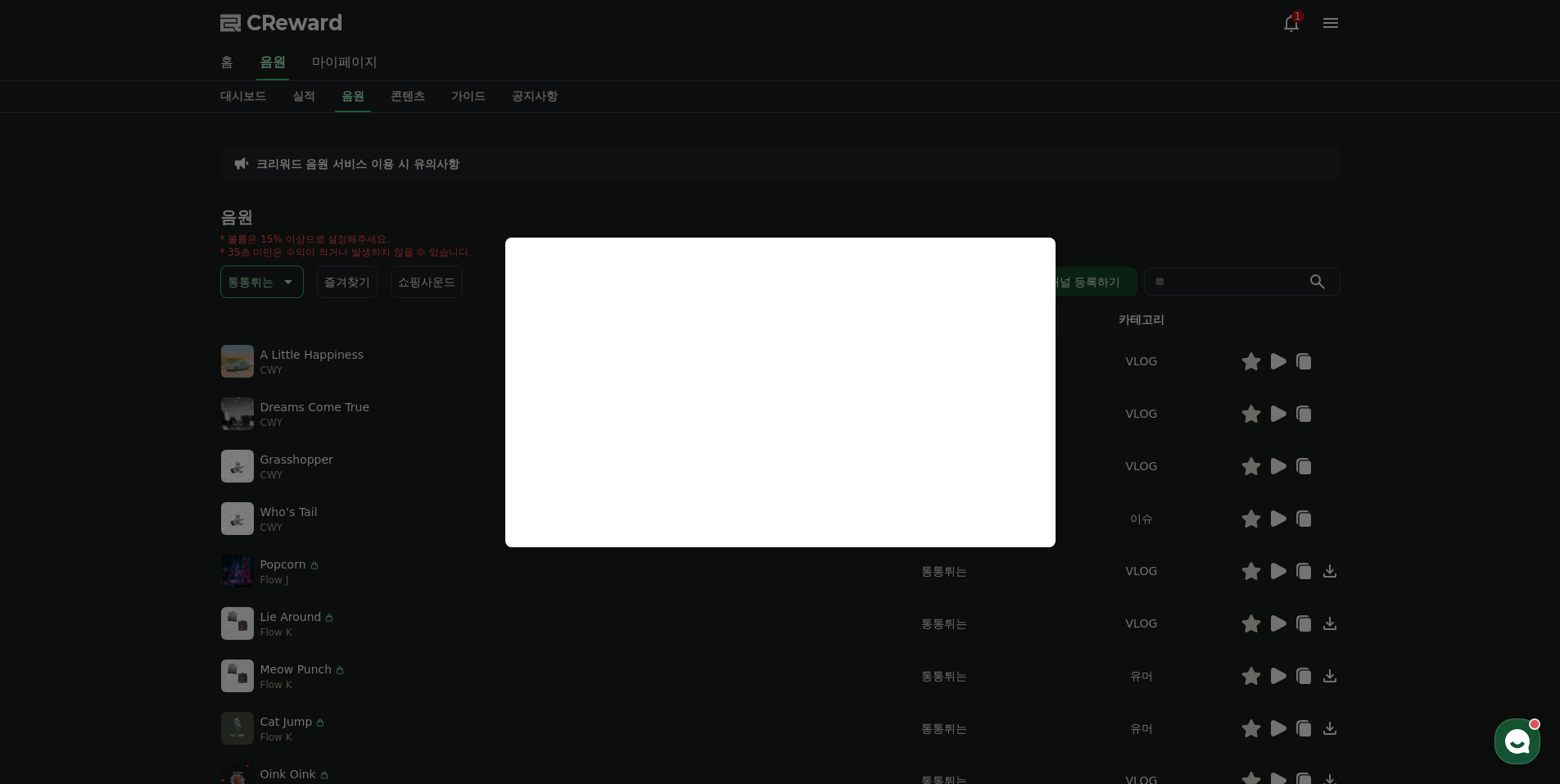
click at [1274, 412] on button "close modal" at bounding box center [780, 392] width 1560 height 784
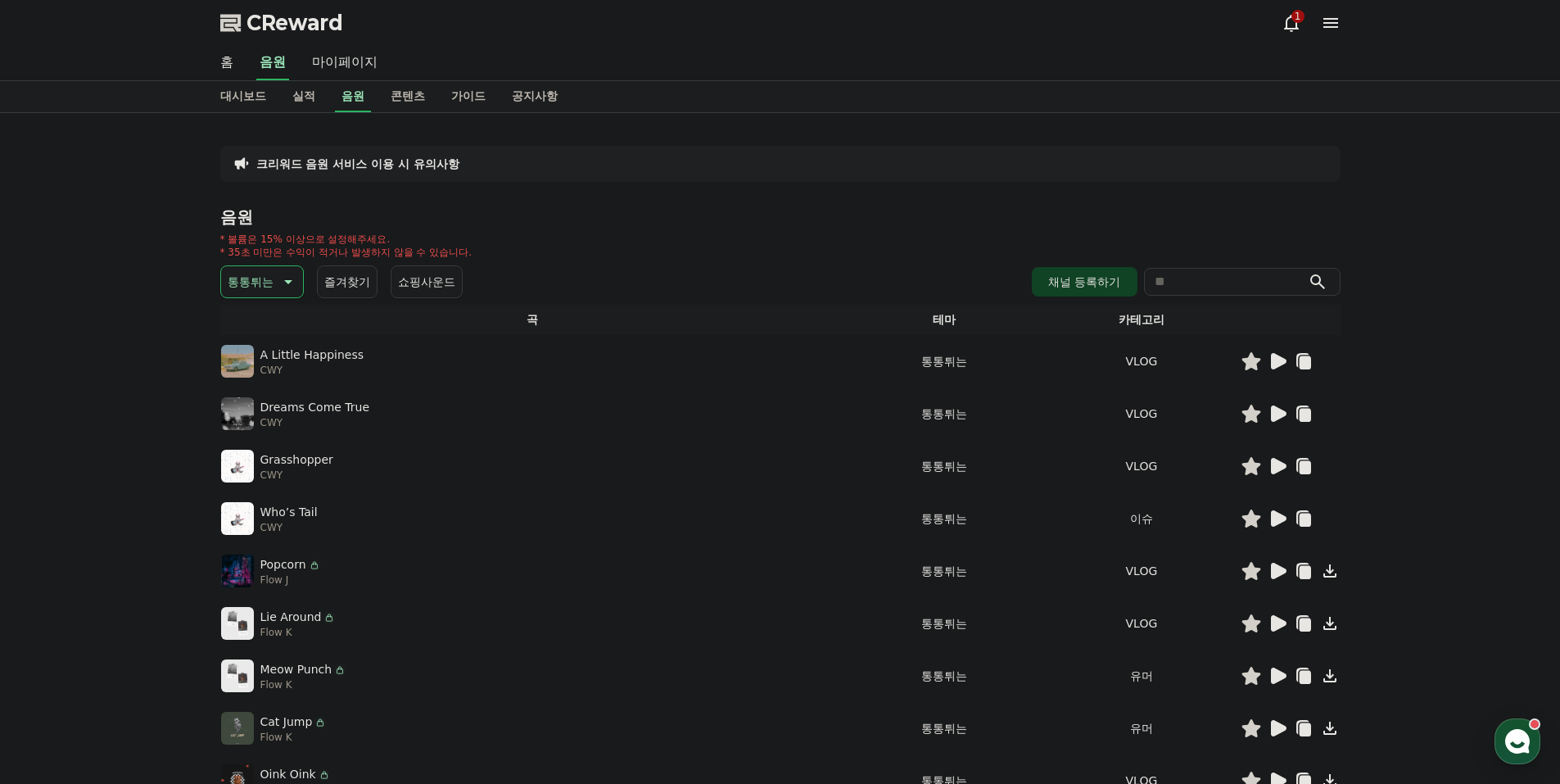
click at [1274, 412] on icon at bounding box center [1279, 413] width 16 height 16
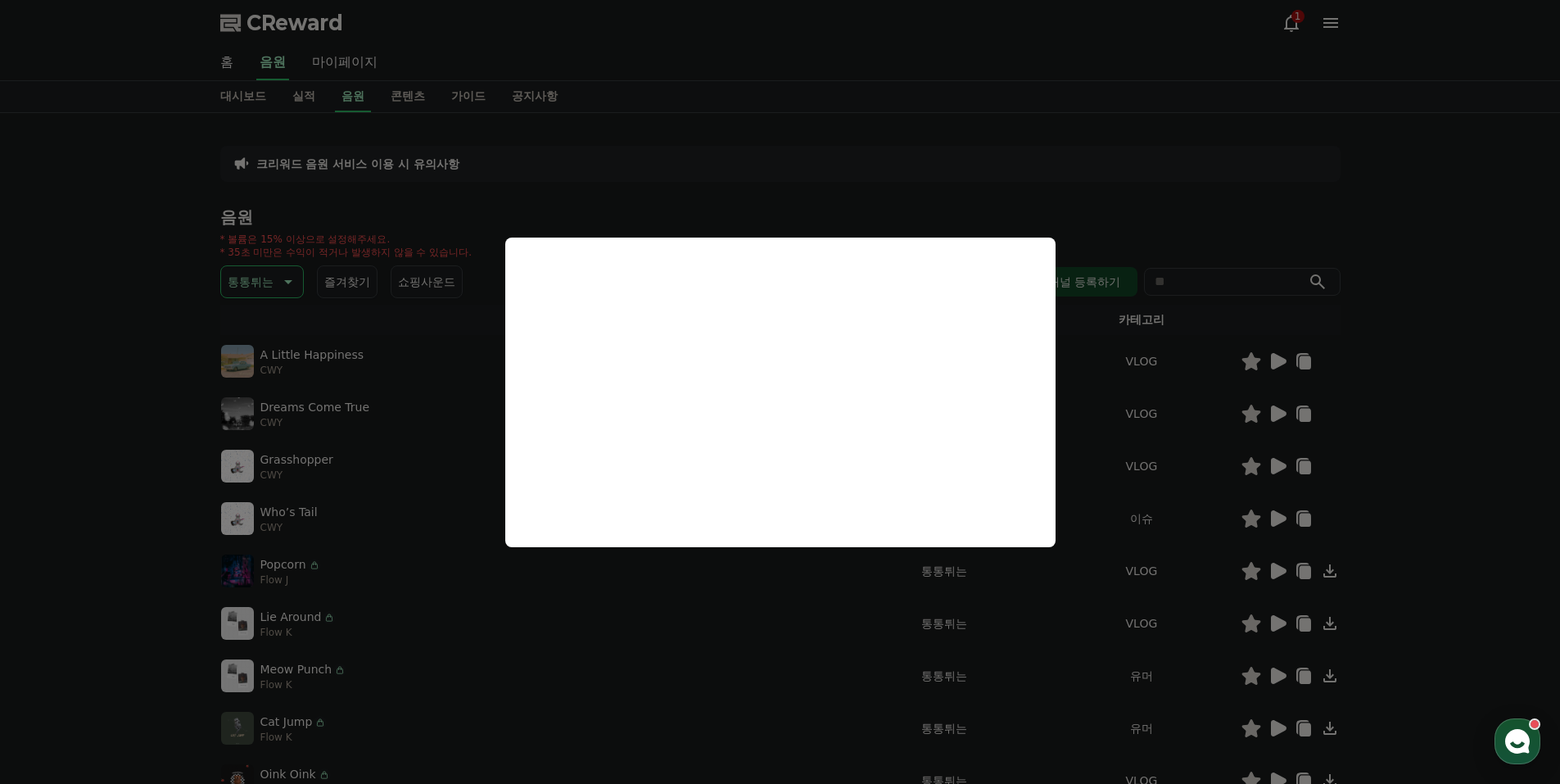
click at [1279, 518] on button "close modal" at bounding box center [780, 392] width 1560 height 784
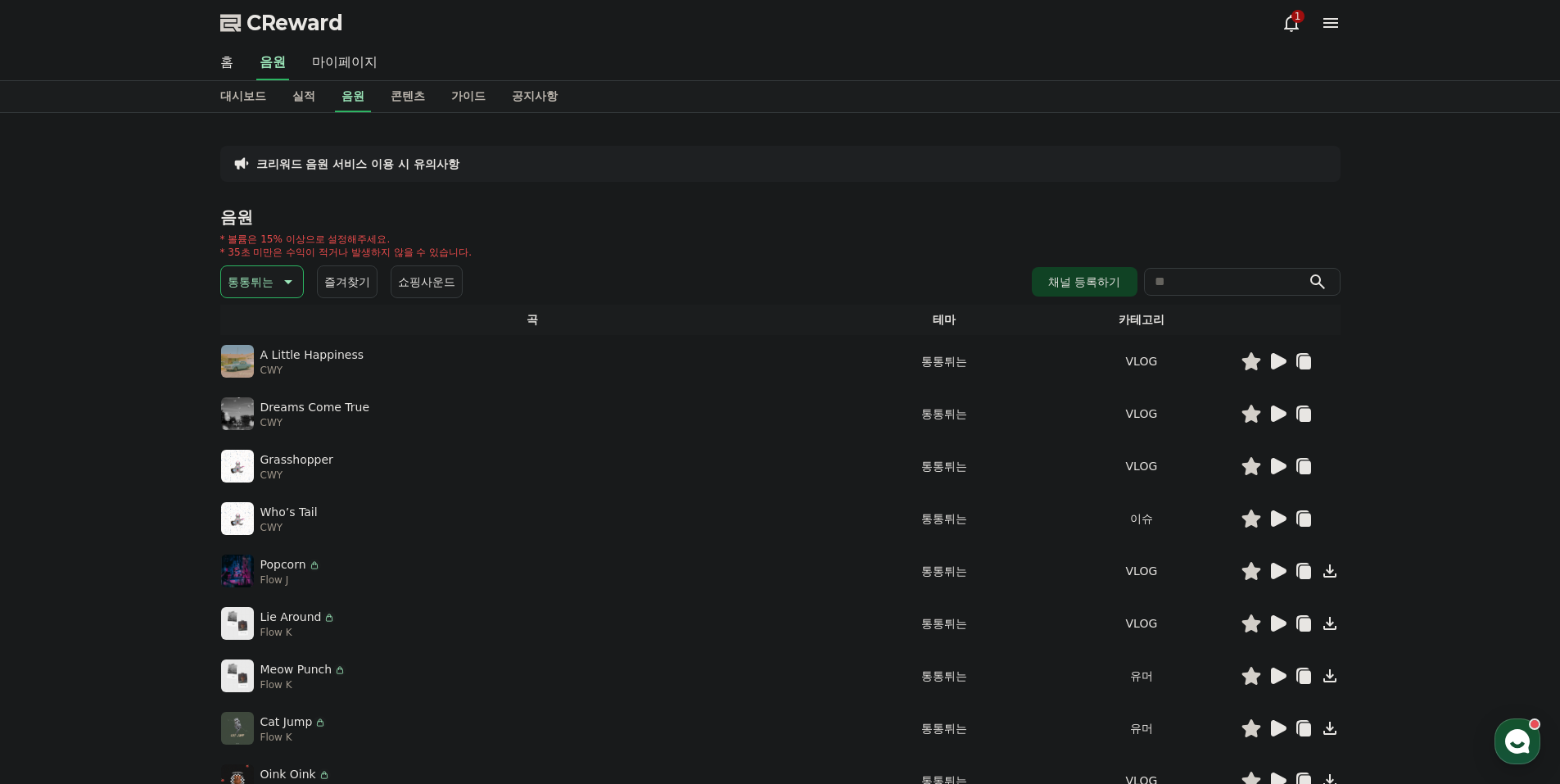
click at [1280, 518] on icon at bounding box center [1279, 518] width 16 height 16
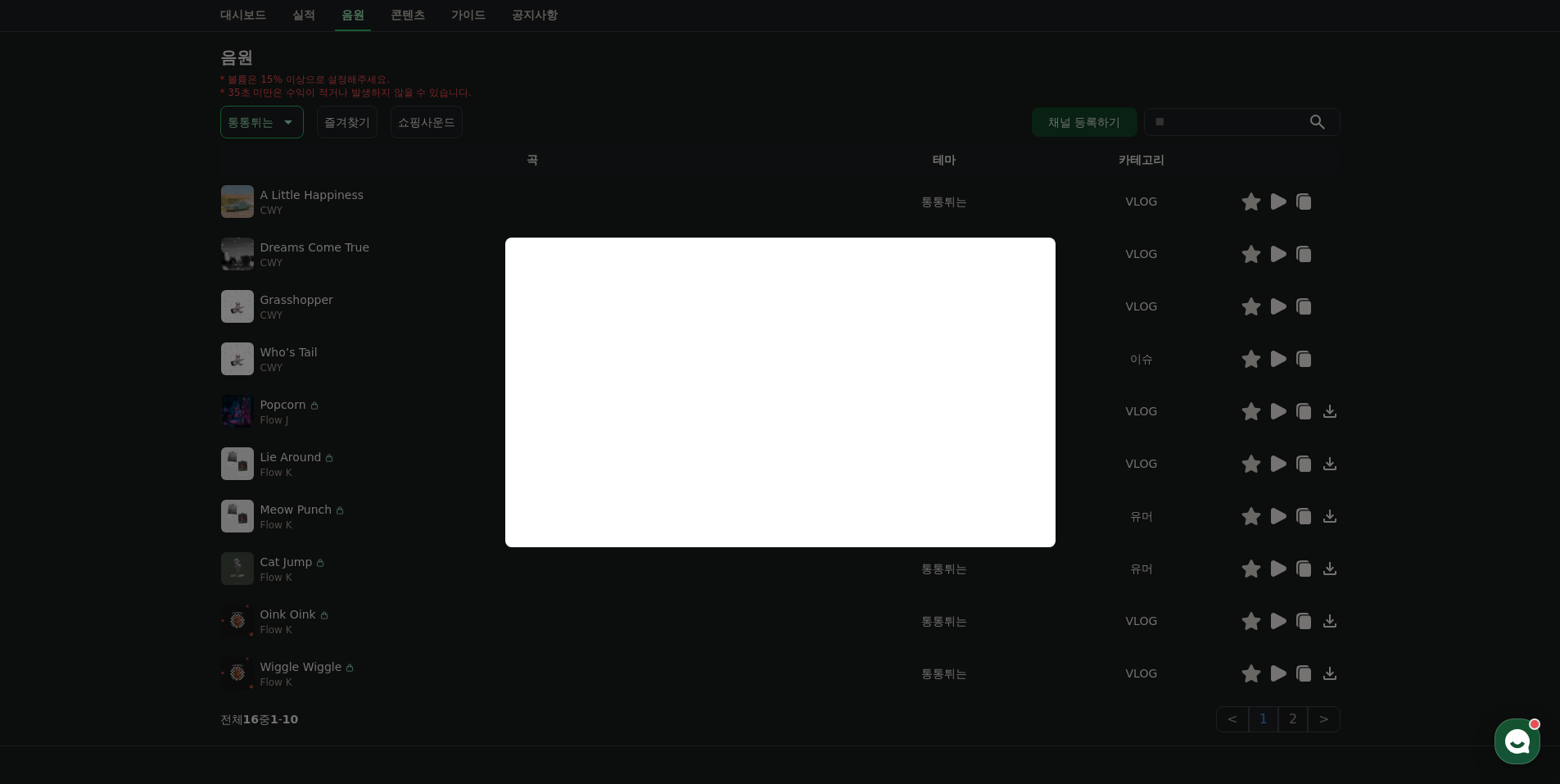
scroll to position [164, 0]
click at [1302, 715] on button "close modal" at bounding box center [780, 392] width 1560 height 784
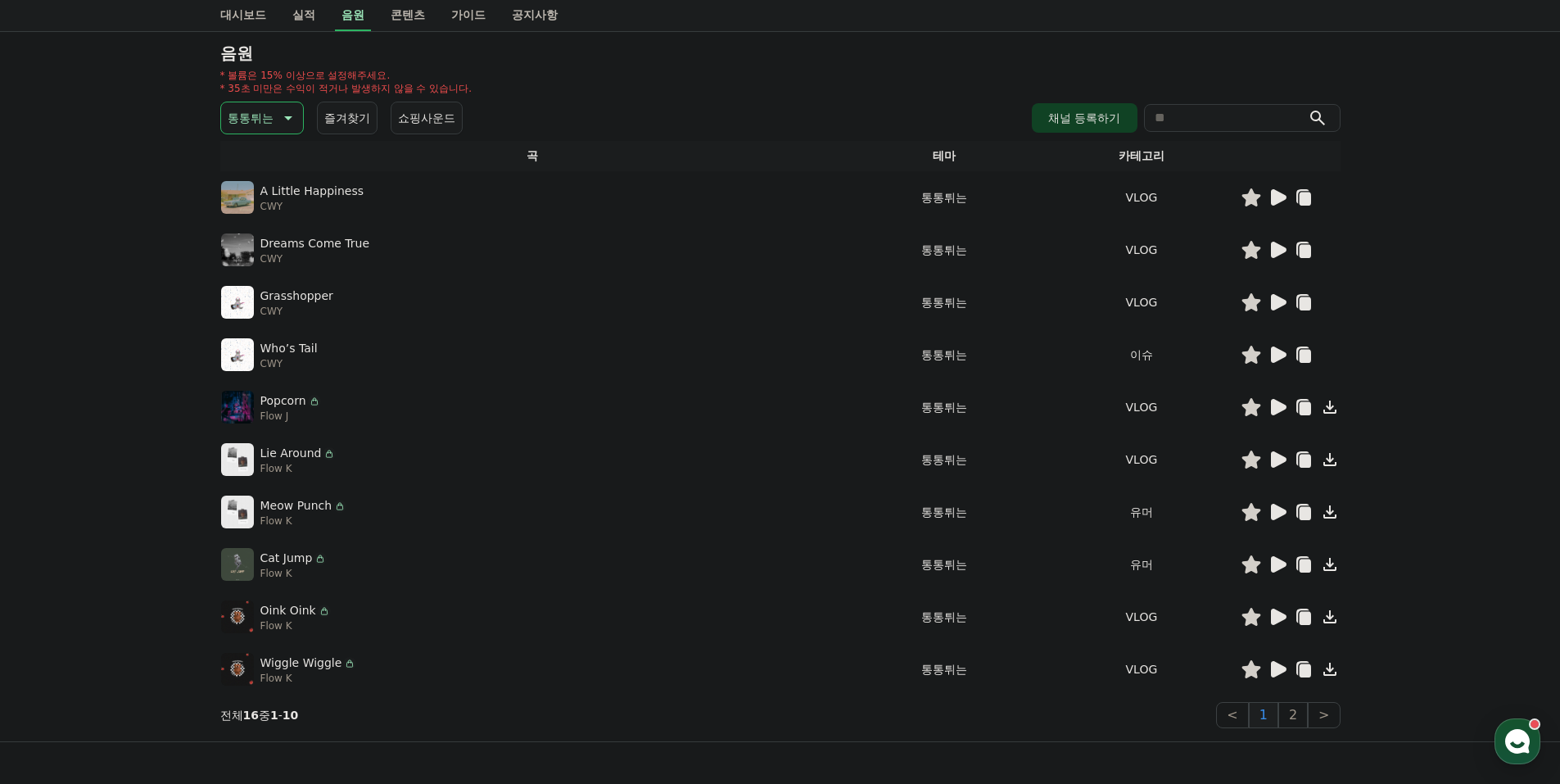
click at [1276, 510] on icon at bounding box center [1279, 511] width 16 height 16
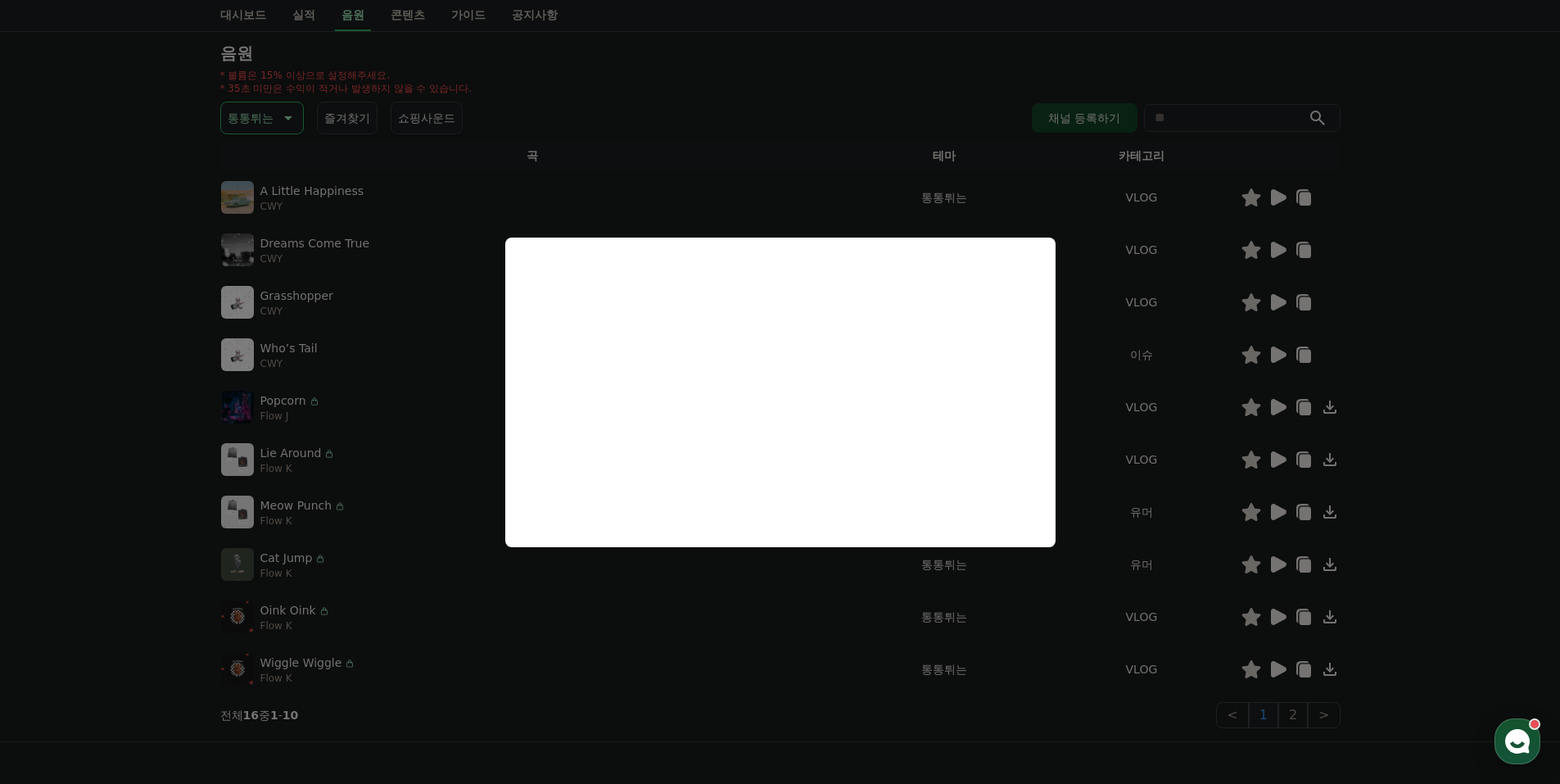
click at [1310, 714] on button "close modal" at bounding box center [780, 392] width 1560 height 784
click at [1301, 714] on button "2" at bounding box center [1293, 715] width 29 height 26
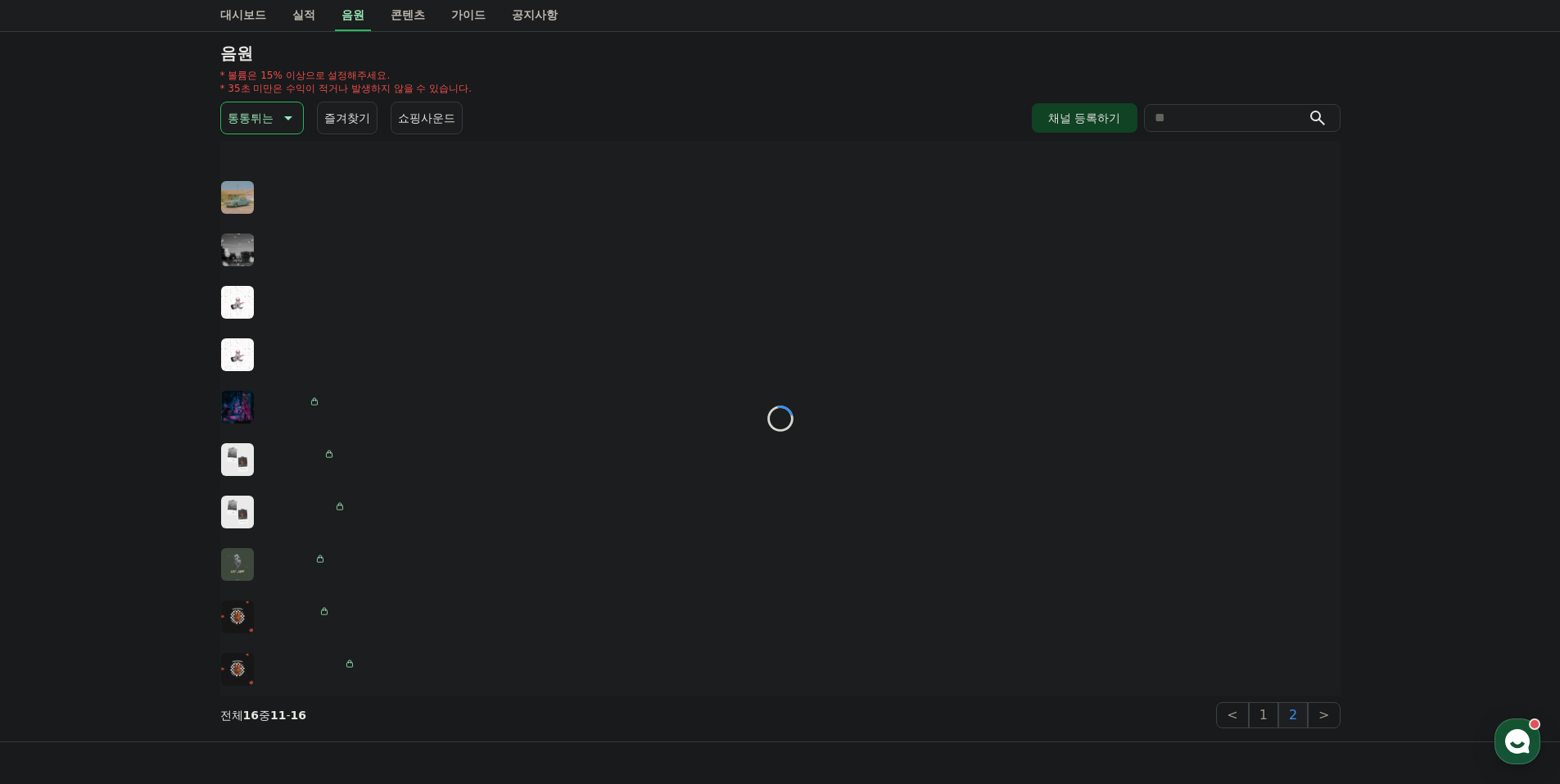
scroll to position [115, 0]
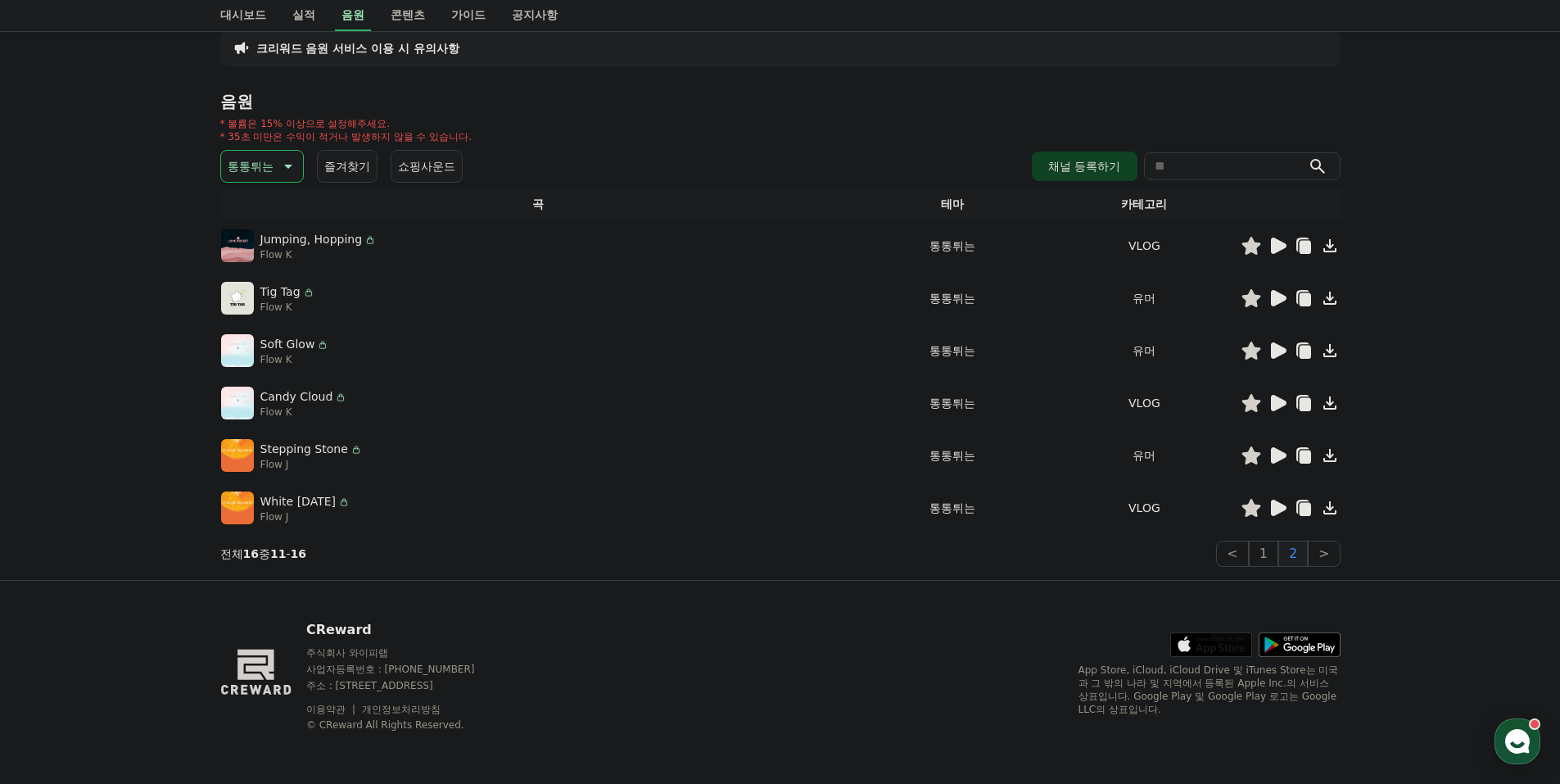
click at [1273, 295] on icon at bounding box center [1279, 297] width 16 height 16
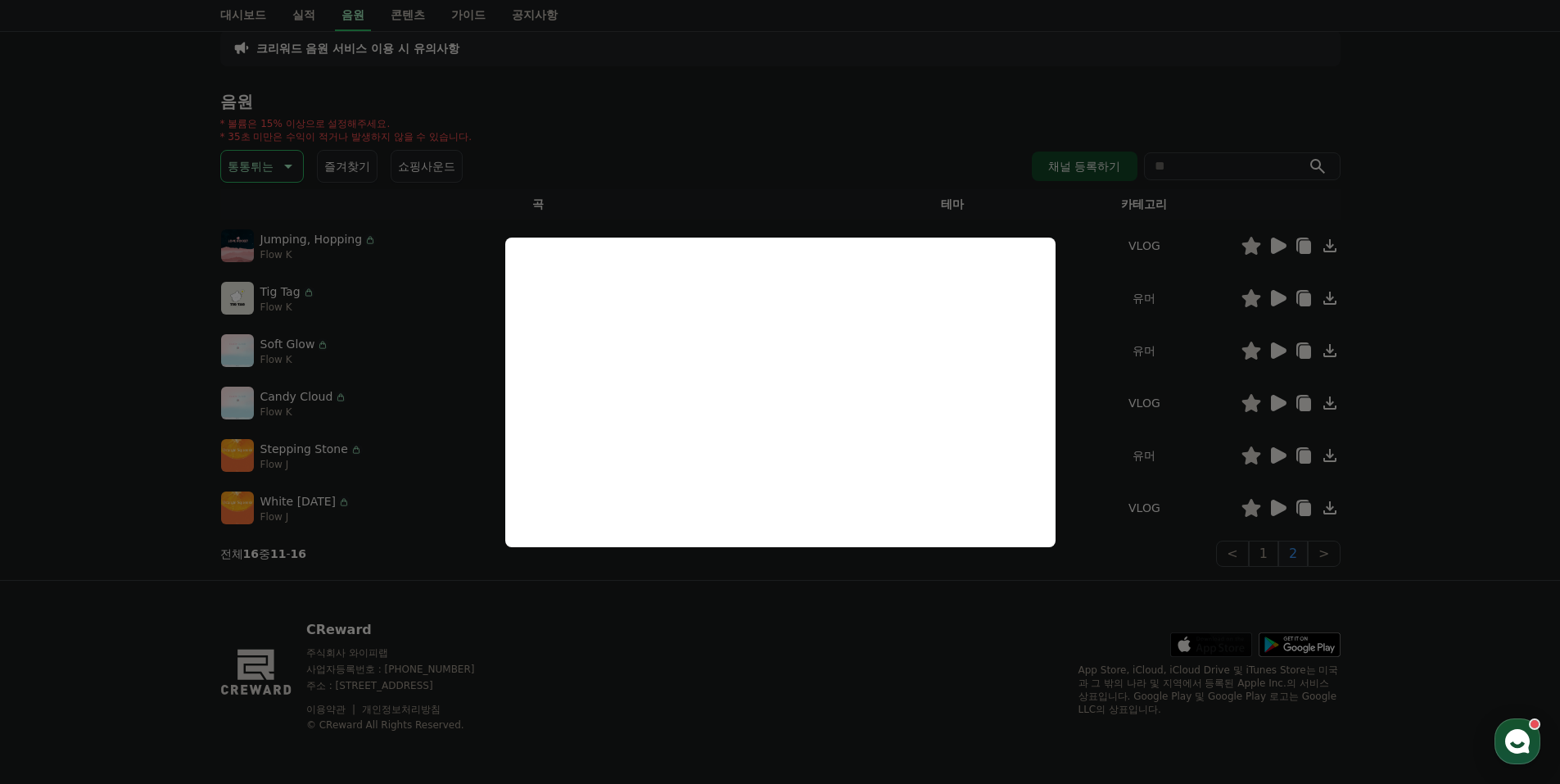
click at [1281, 352] on button "close modal" at bounding box center [780, 392] width 1560 height 784
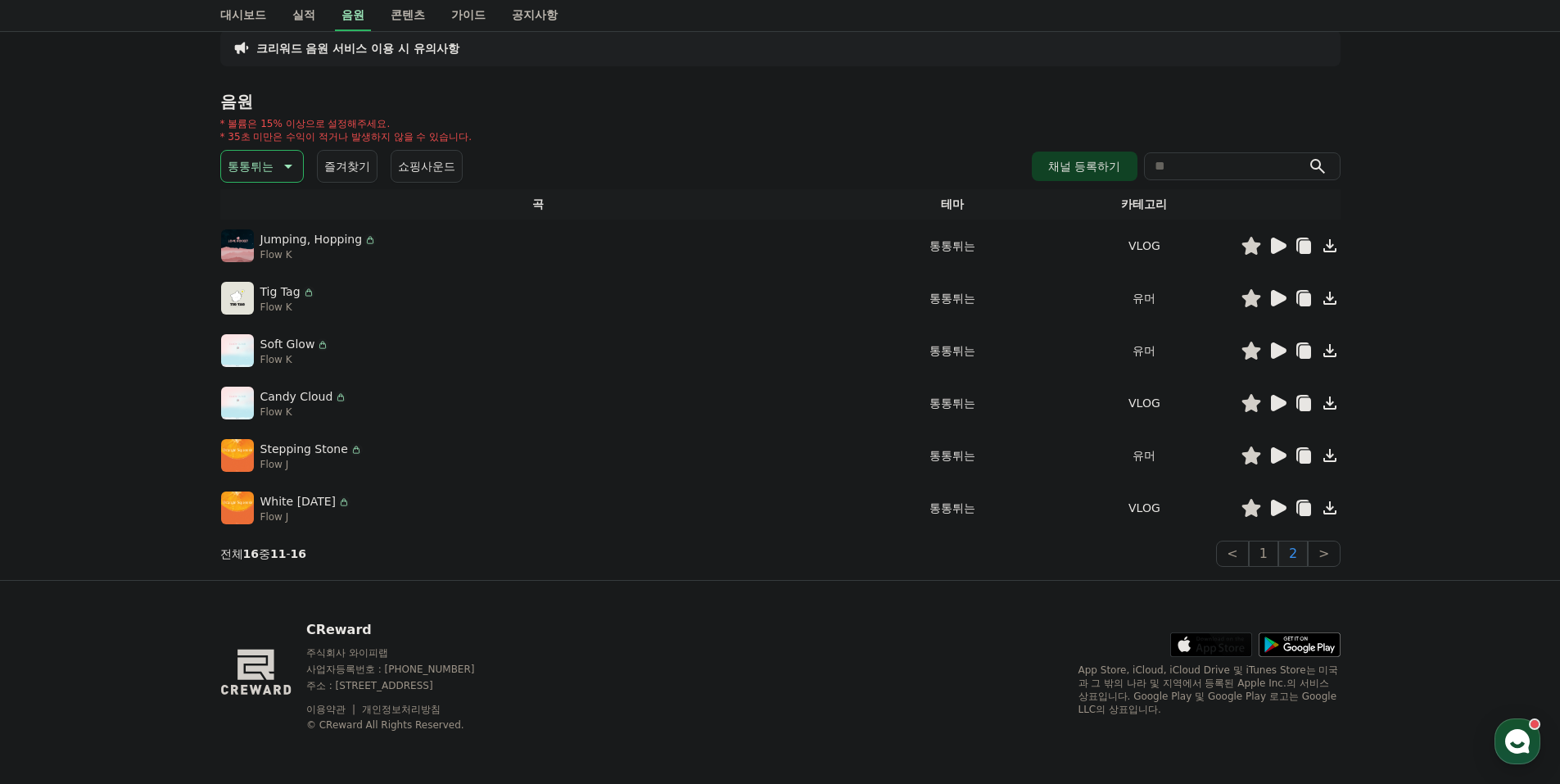
click at [1280, 350] on icon at bounding box center [1279, 349] width 16 height 16
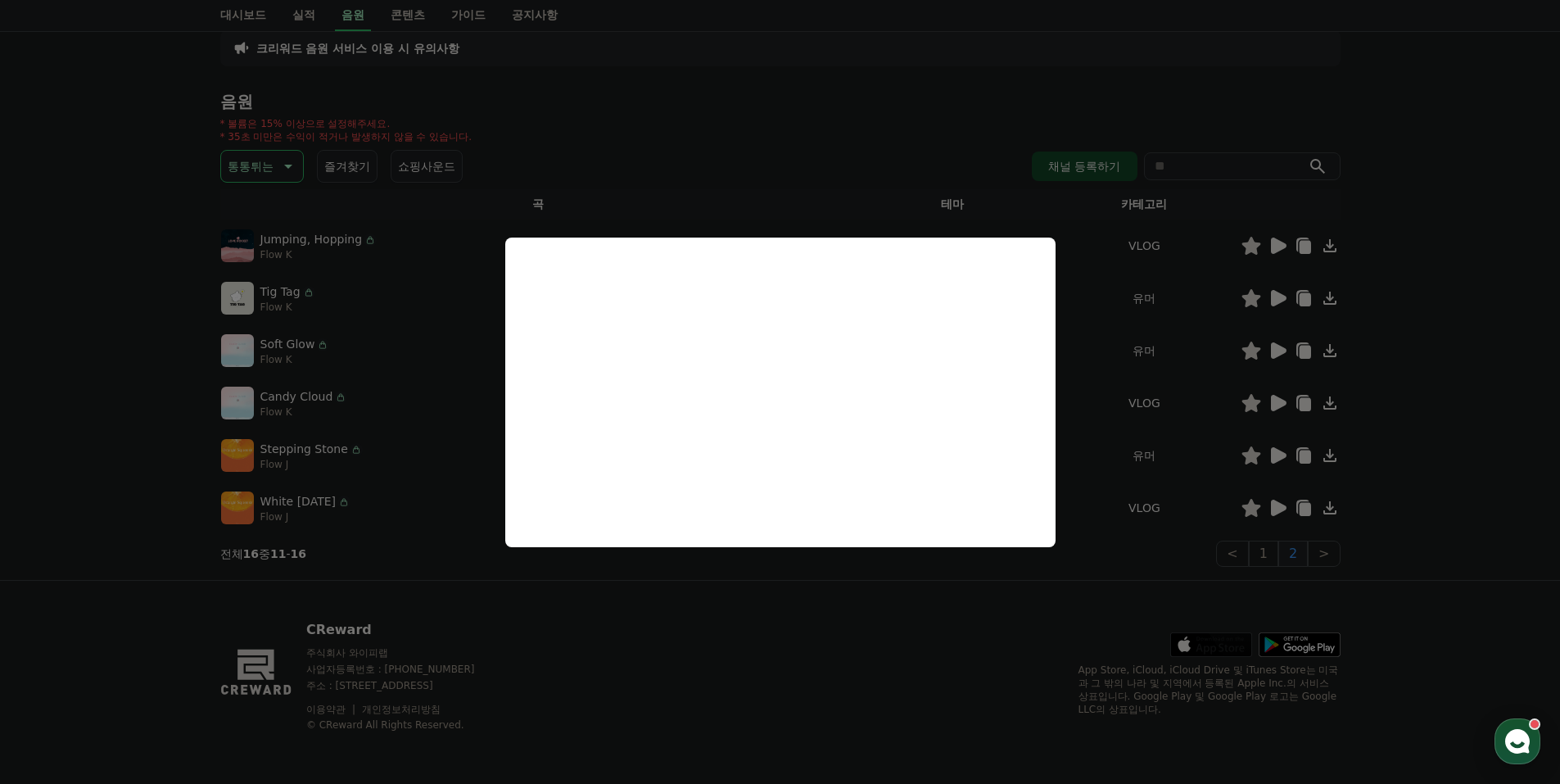
click at [1281, 451] on button "close modal" at bounding box center [780, 392] width 1560 height 784
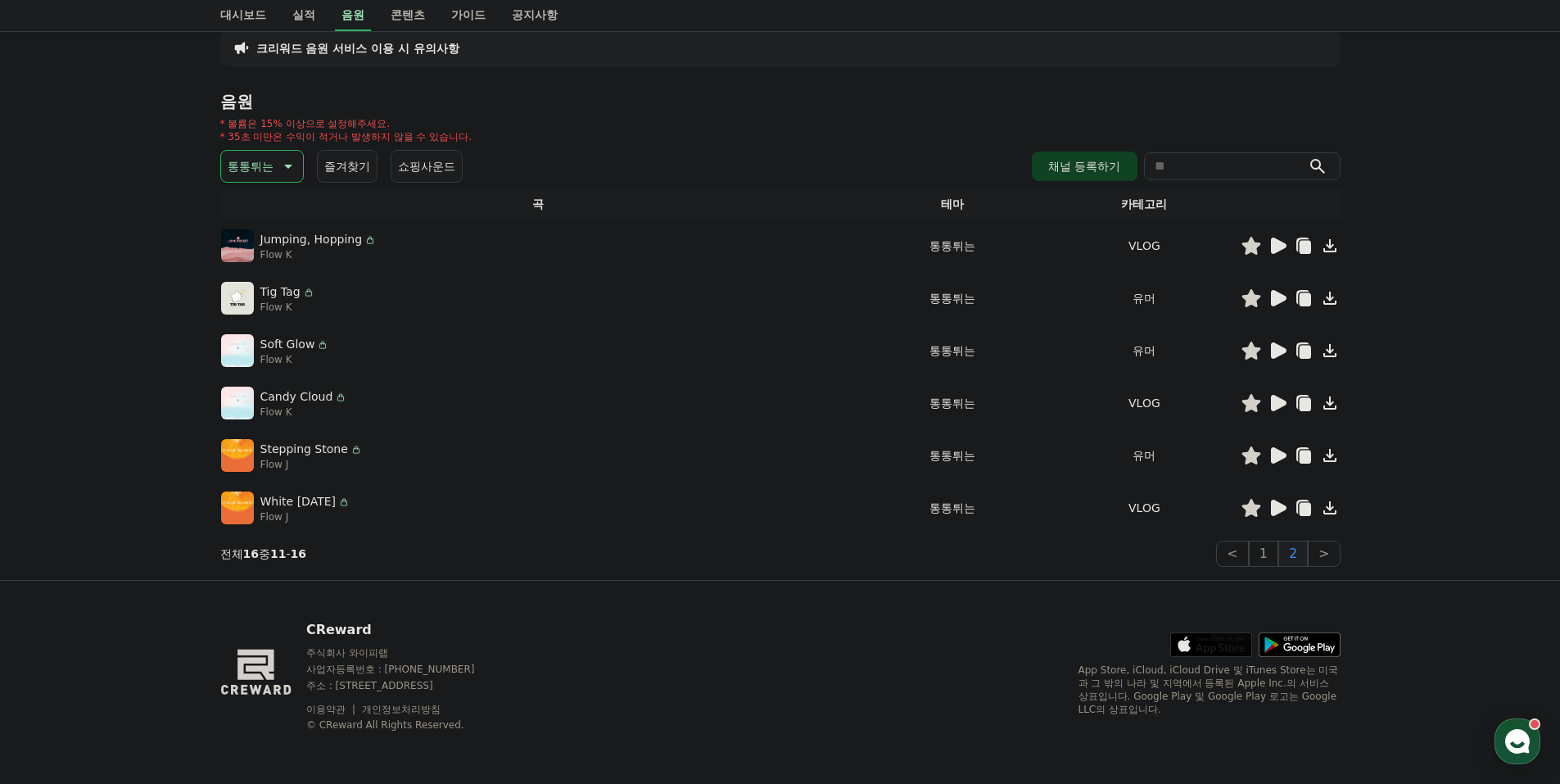
click at [1284, 447] on icon at bounding box center [1277, 455] width 20 height 20
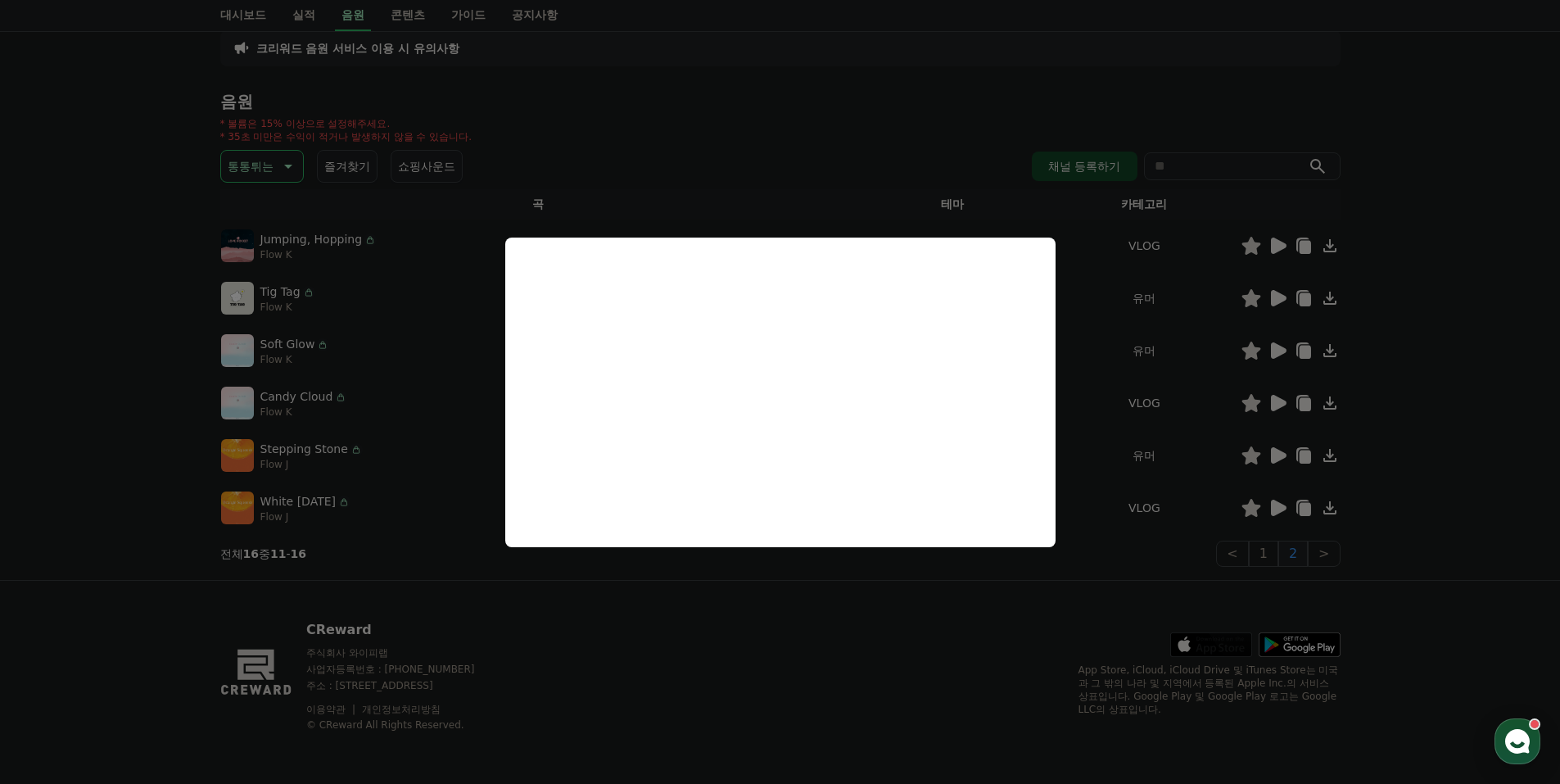
click at [1275, 343] on button "close modal" at bounding box center [780, 392] width 1560 height 784
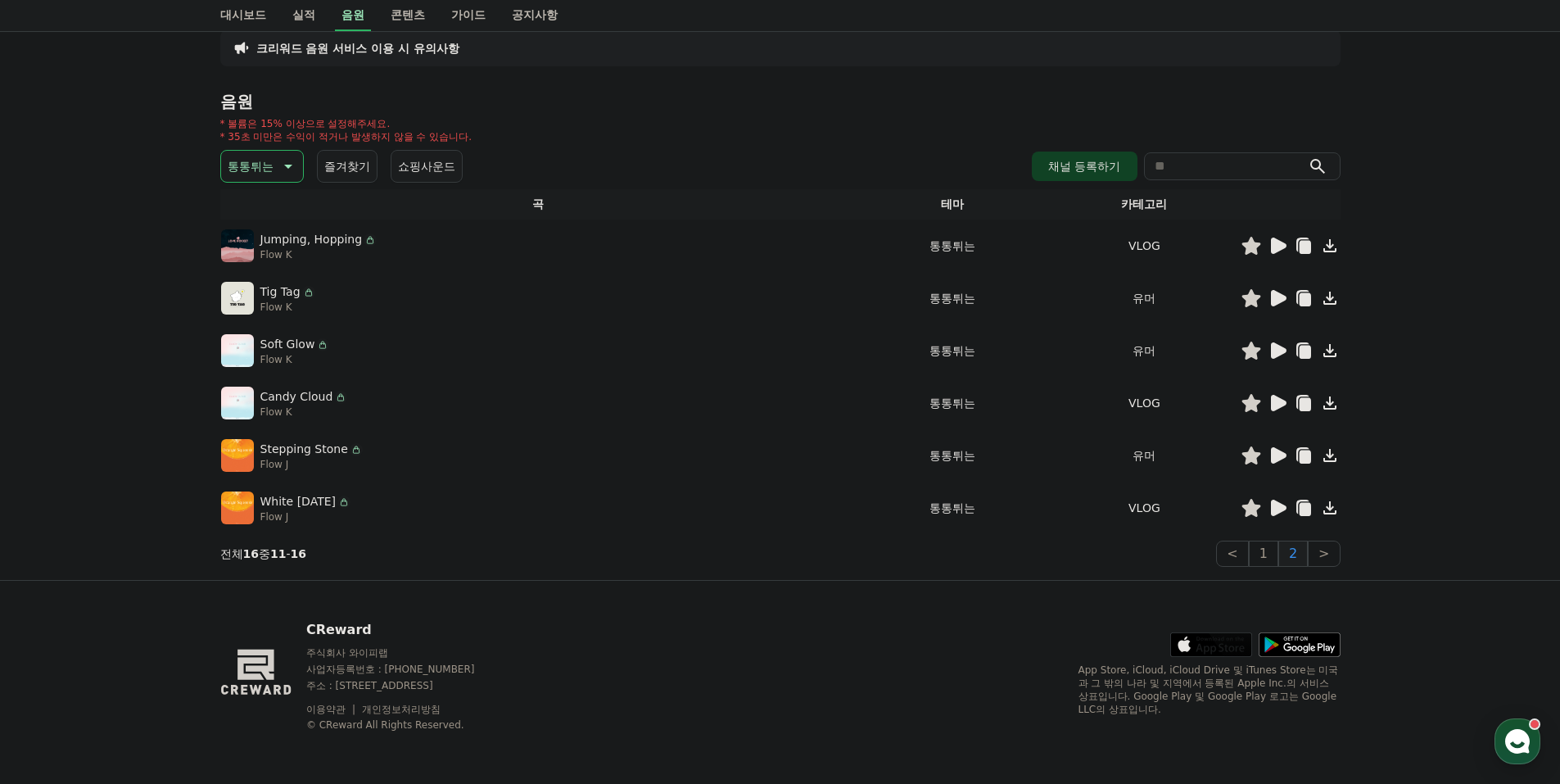
click at [1275, 343] on icon at bounding box center [1279, 349] width 16 height 16
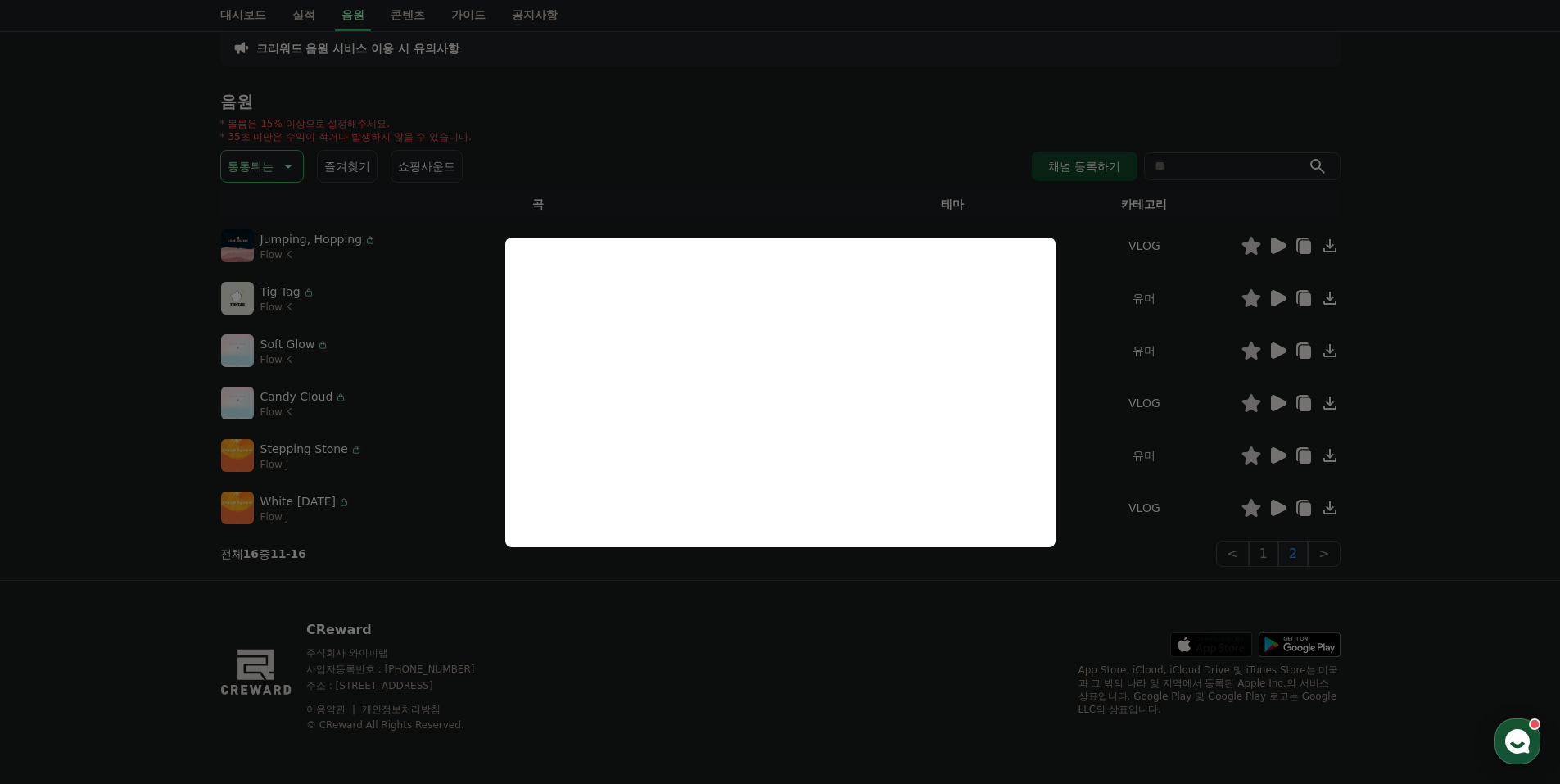
click at [103, 360] on button "close modal" at bounding box center [780, 392] width 1560 height 784
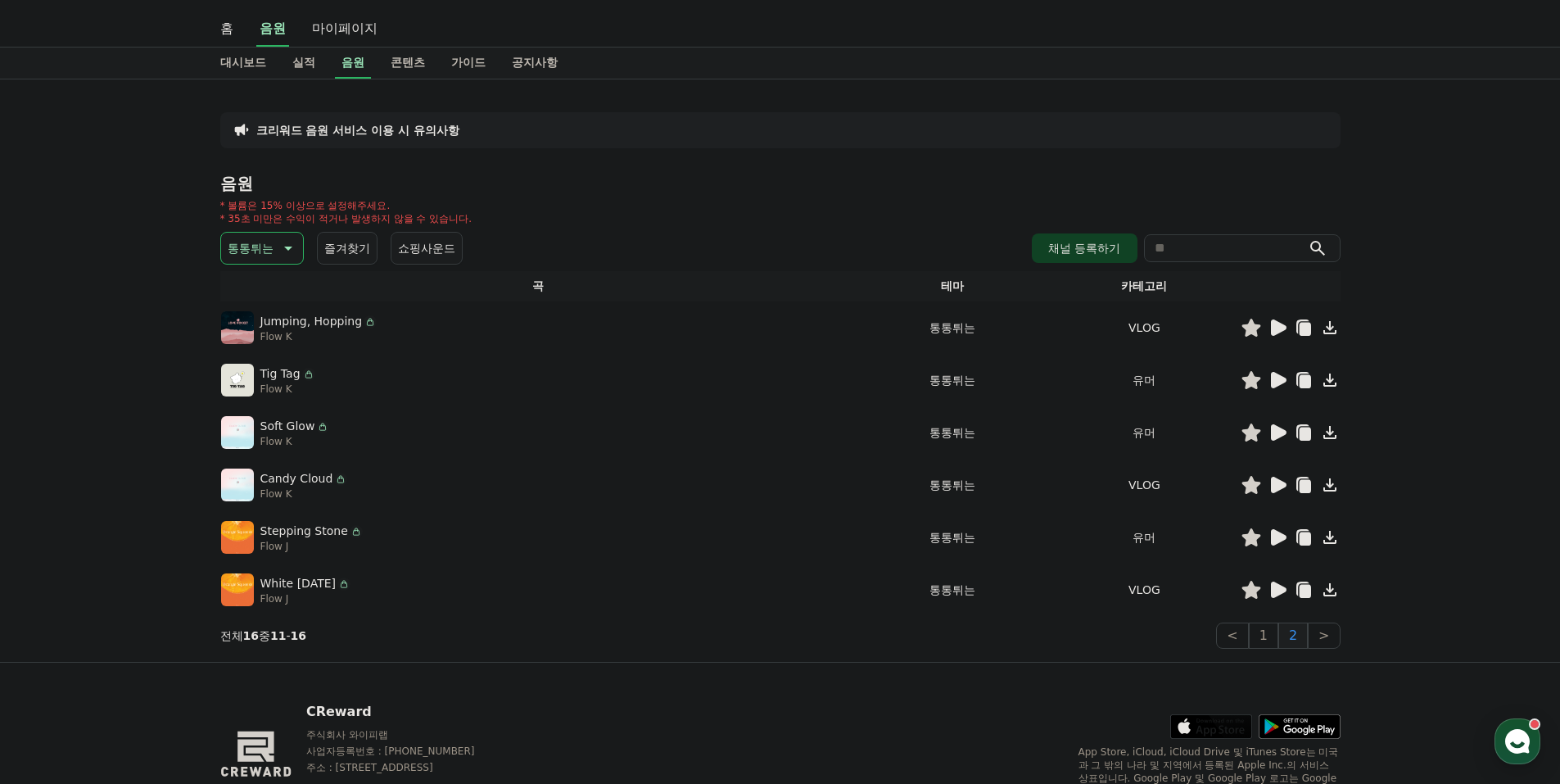
click at [247, 237] on p "통통튀는" at bounding box center [250, 248] width 46 height 22
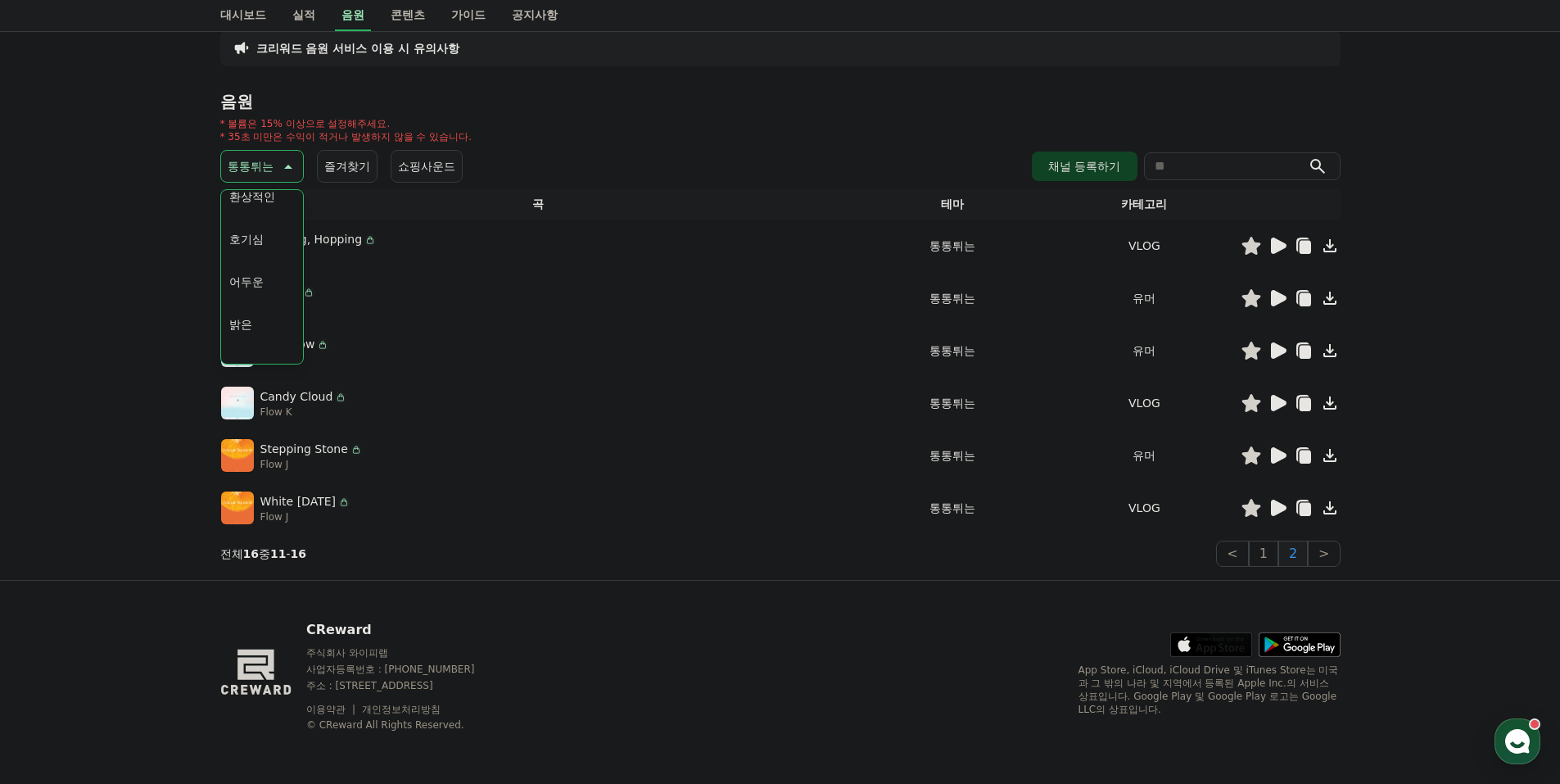
scroll to position [245, 0]
click at [259, 261] on div "전체 환상적인 호기심 어두운 밝은 통통튀는 신나는 반전 웅장한 드라마틱 즐거움 분위기있는 EDM 그루브 슬픈 잔잔한 귀여운 감동적인 긴장되는 …" at bounding box center [262, 368] width 79 height 845
click at [235, 261] on button "반전" at bounding box center [241, 262] width 36 height 36
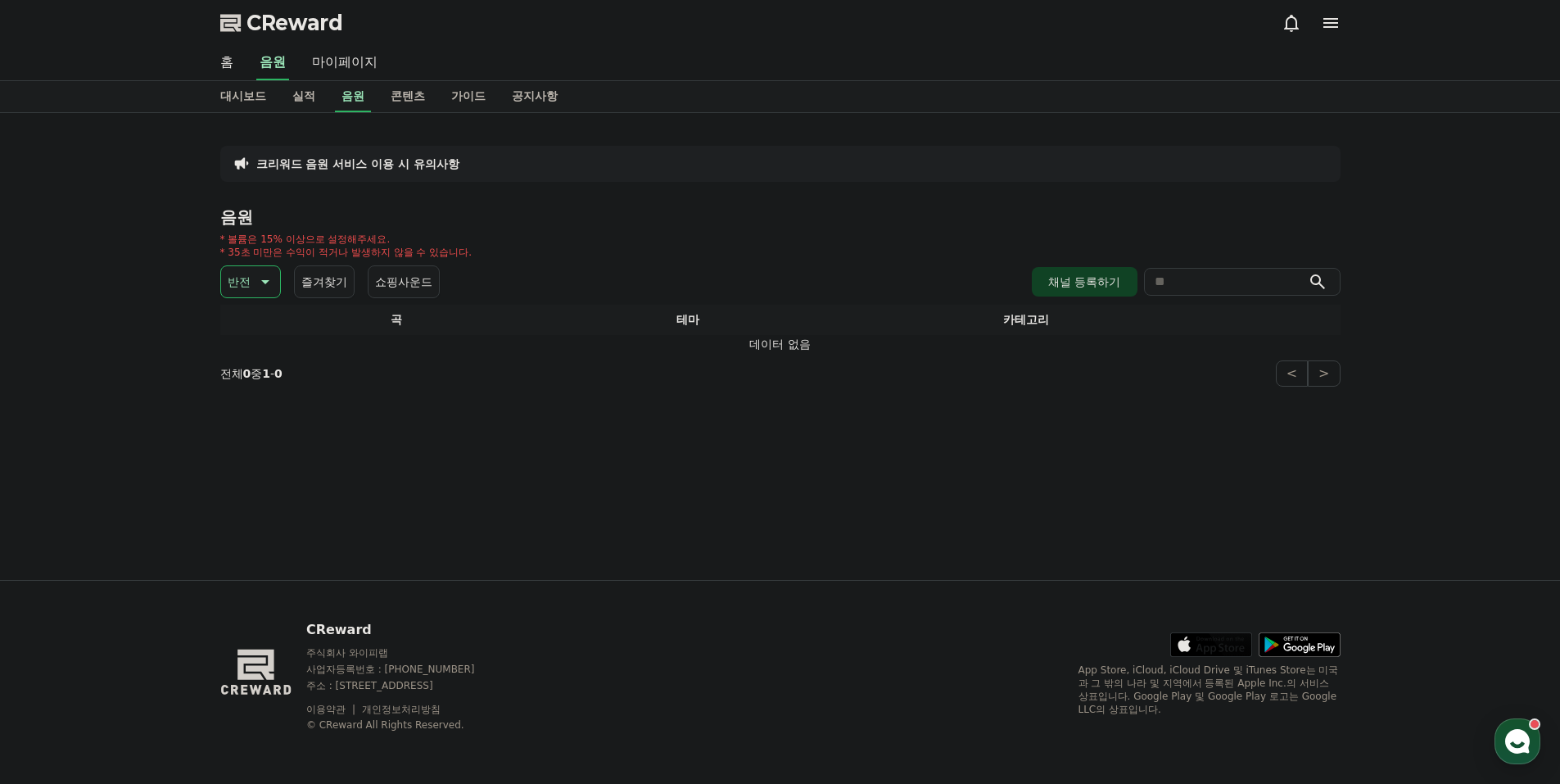
click at [229, 283] on p "반전" at bounding box center [239, 281] width 22 height 22
click at [267, 412] on button "긴장되는" at bounding box center [252, 417] width 59 height 36
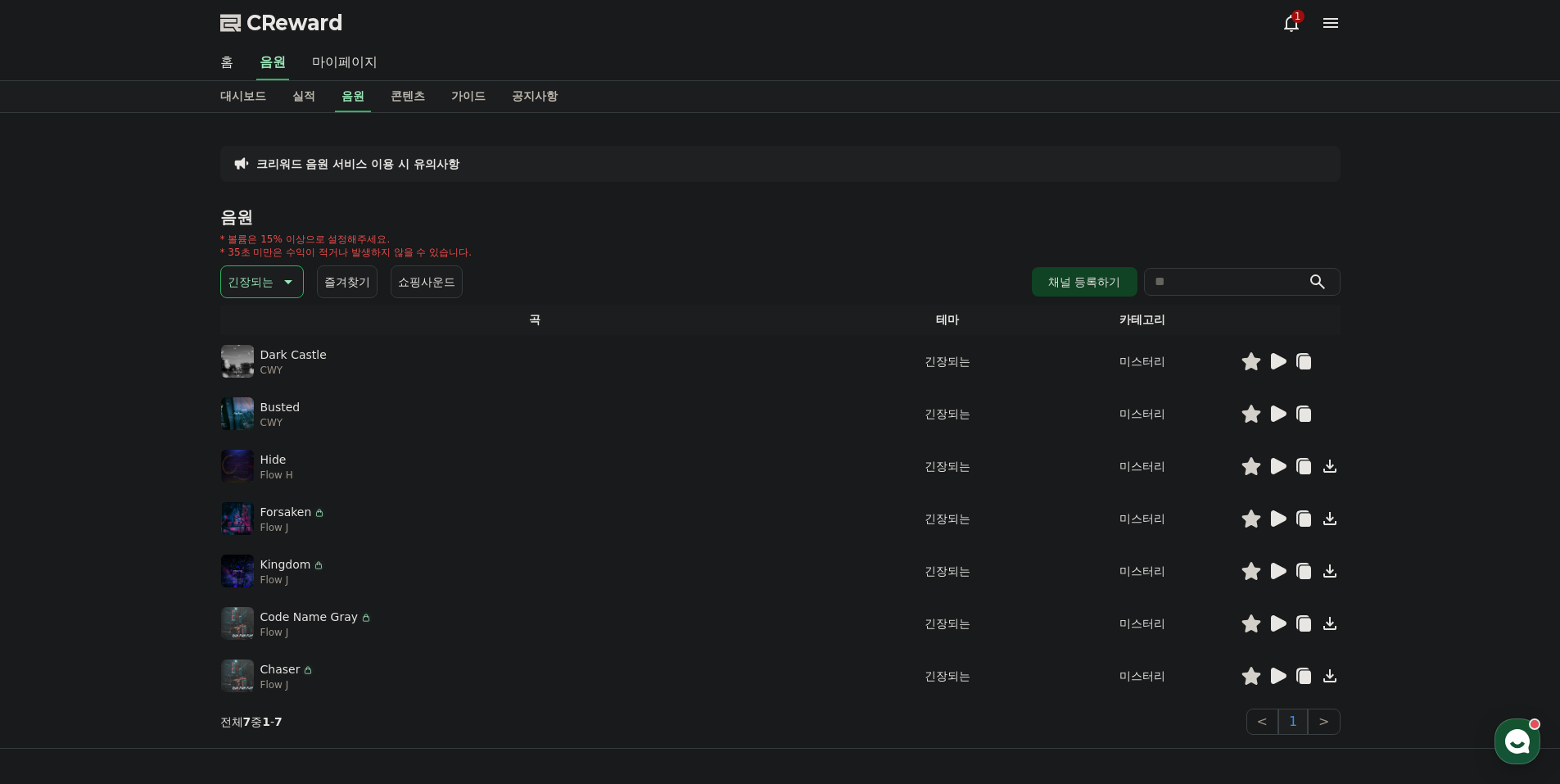
click at [1275, 361] on icon at bounding box center [1279, 361] width 16 height 16
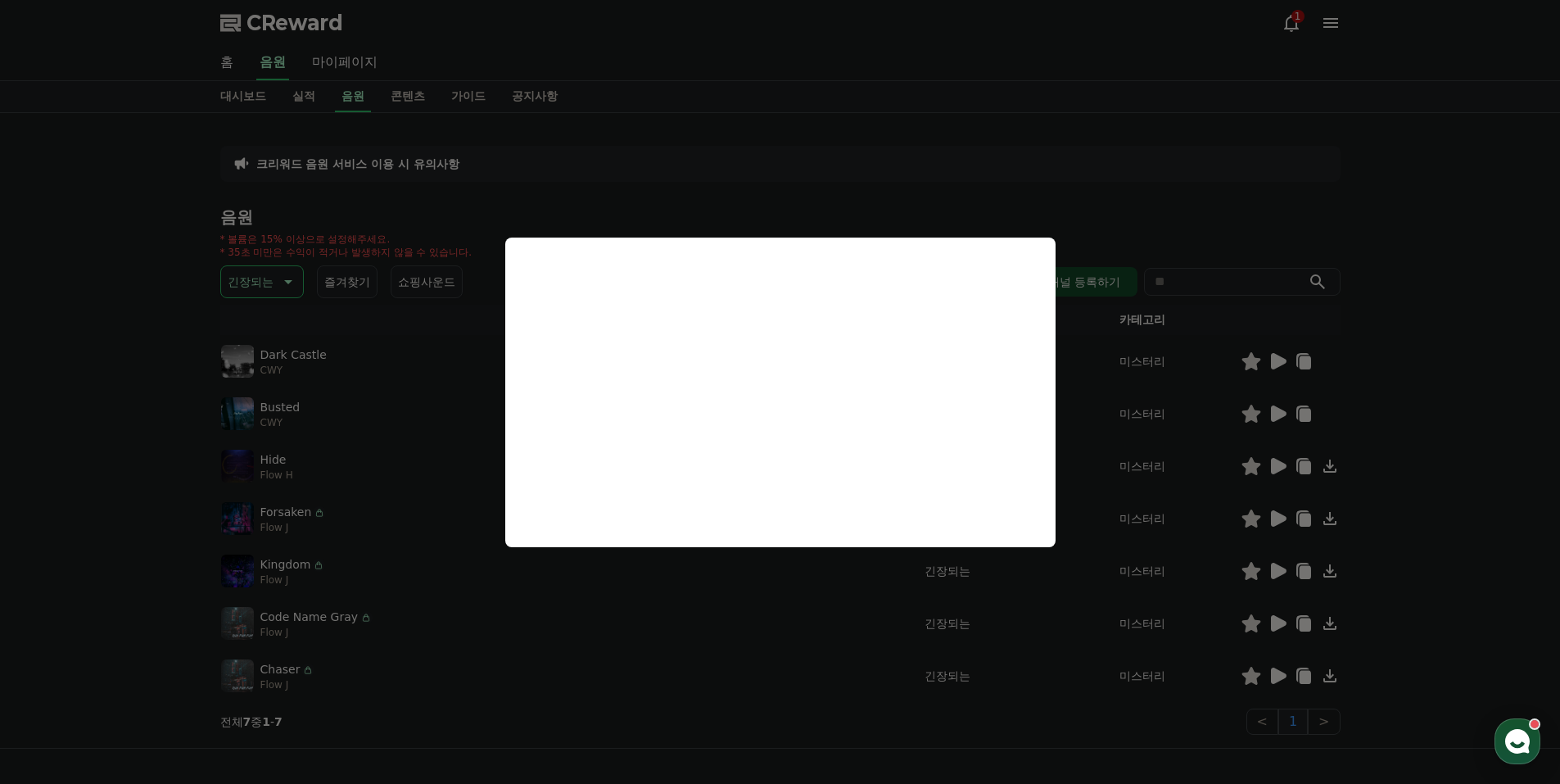
click at [263, 276] on button "close modal" at bounding box center [780, 392] width 1560 height 784
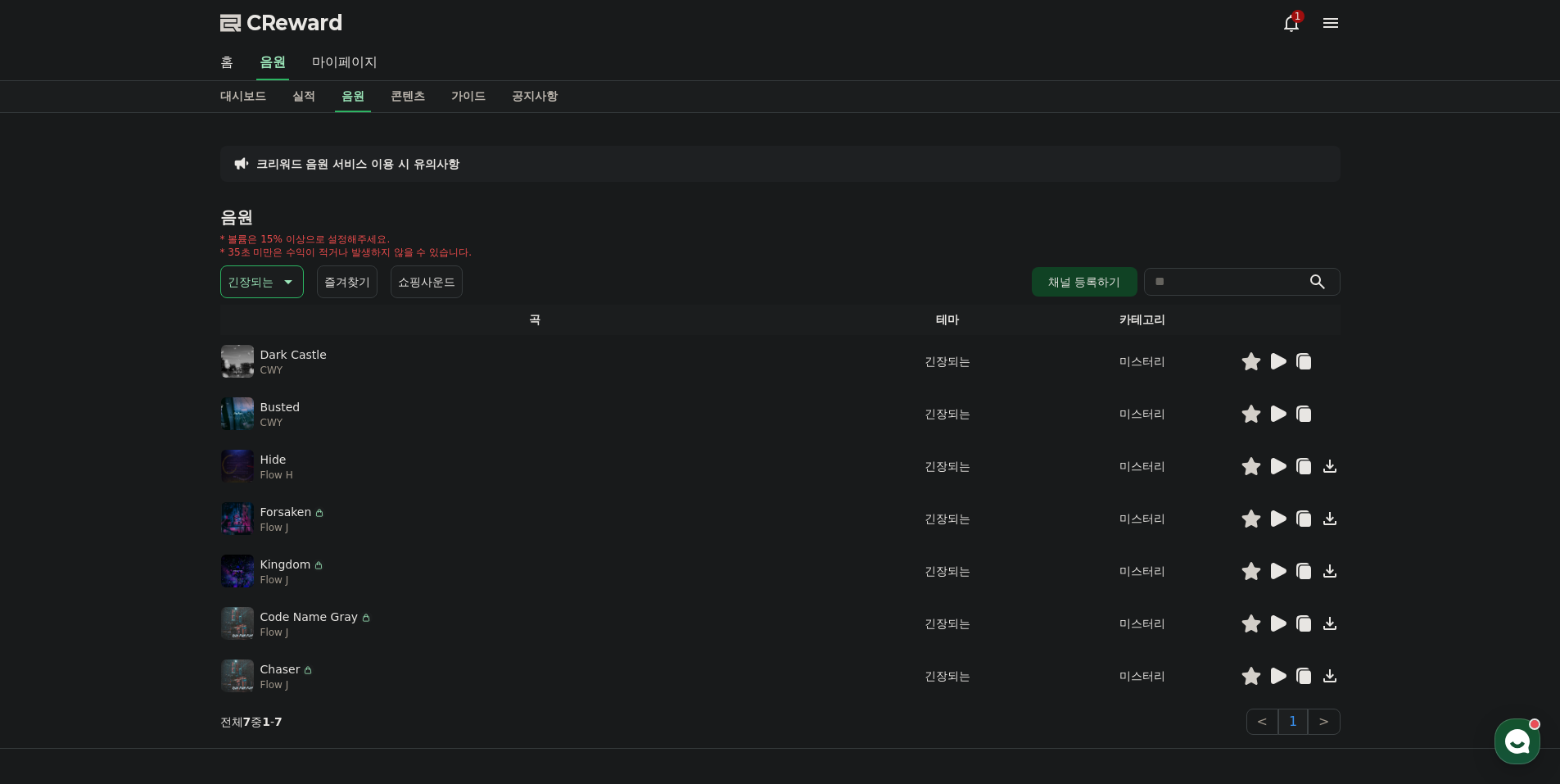
click at [268, 274] on p "긴장되는" at bounding box center [250, 281] width 46 height 22
